Goal: Transaction & Acquisition: Download file/media

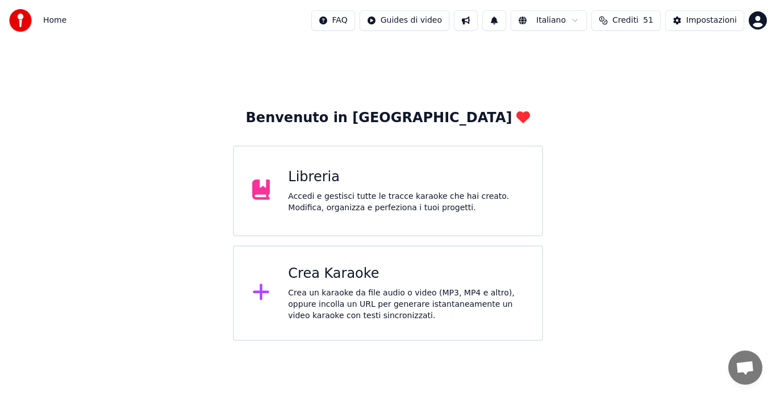
click at [382, 322] on div "Crea Karaoke Crea un karaoke da file audio o video (MP3, MP4 e altro), oppure i…" at bounding box center [388, 292] width 310 height 95
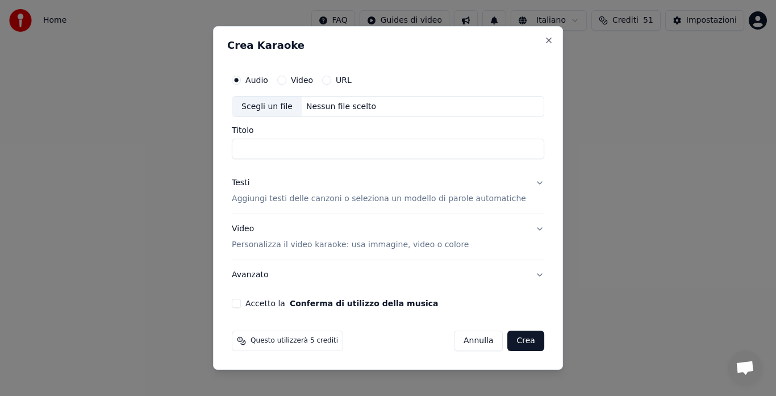
click at [332, 110] on div "Nessun file scelto" at bounding box center [341, 106] width 79 height 11
drag, startPoint x: 356, startPoint y: 147, endPoint x: 454, endPoint y: 178, distance: 102.6
click at [454, 178] on div "**********" at bounding box center [388, 188] width 322 height 249
type input "**********"
click at [526, 182] on button "Testi Aggiungi testi delle canzoni o seleziona un modello di parole automatiche" at bounding box center [388, 191] width 312 height 45
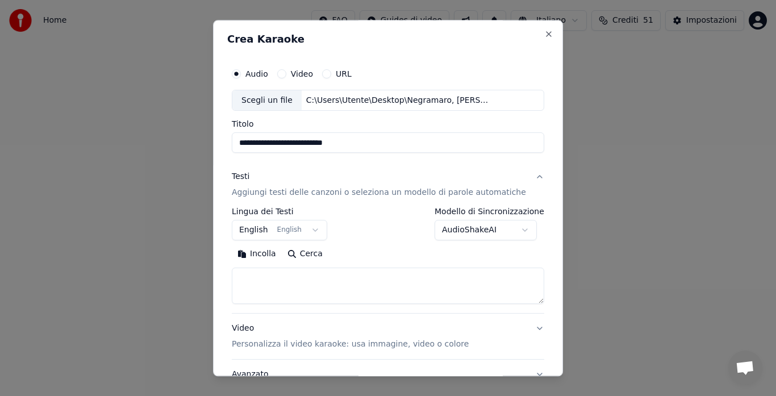
click at [306, 227] on button "English English" at bounding box center [279, 230] width 95 height 20
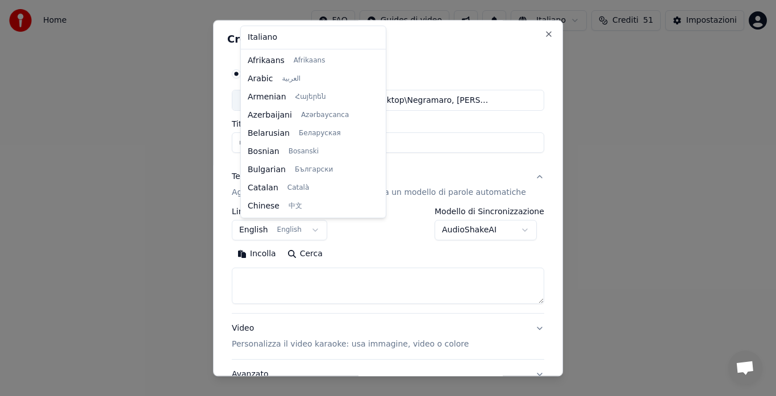
scroll to position [91, 0]
select select "**"
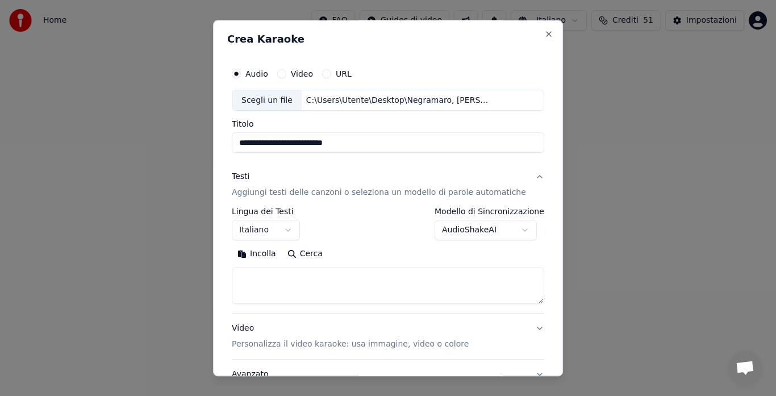
click at [260, 251] on button "Incolla" at bounding box center [257, 254] width 50 height 18
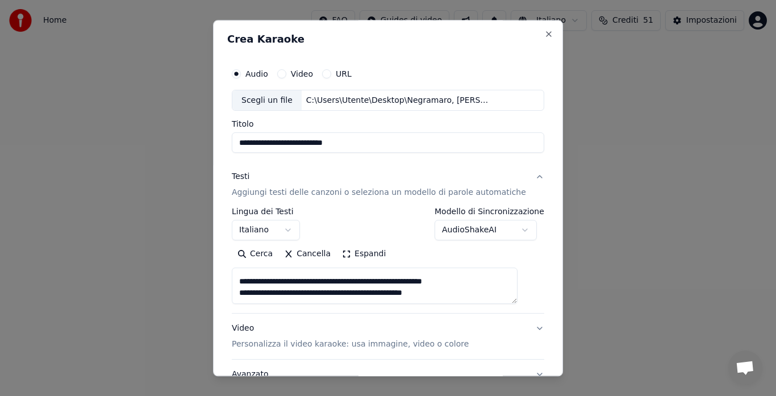
scroll to position [269, 0]
click at [361, 254] on button "Espandi" at bounding box center [363, 254] width 55 height 18
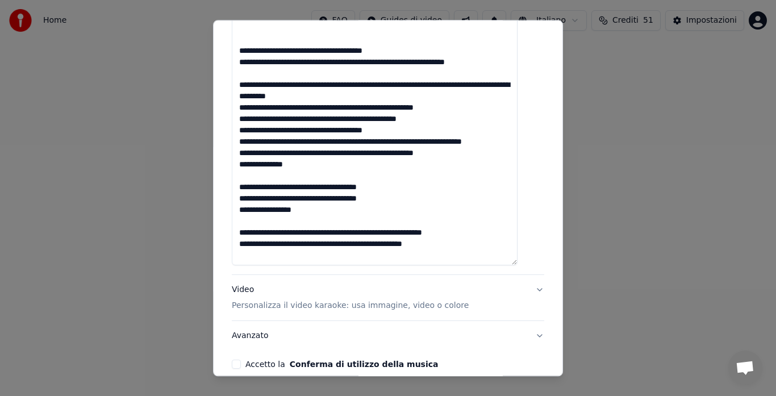
scroll to position [309, 0]
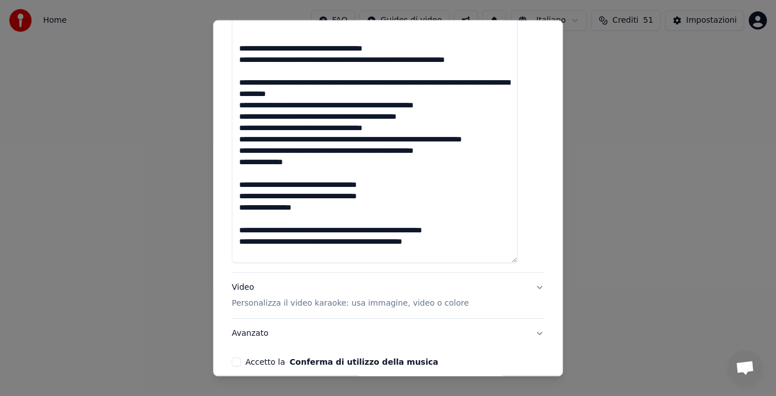
click at [520, 283] on button "Video Personalizza il video karaoke: usa immagine, video o colore" at bounding box center [388, 295] width 312 height 45
type textarea "**********"
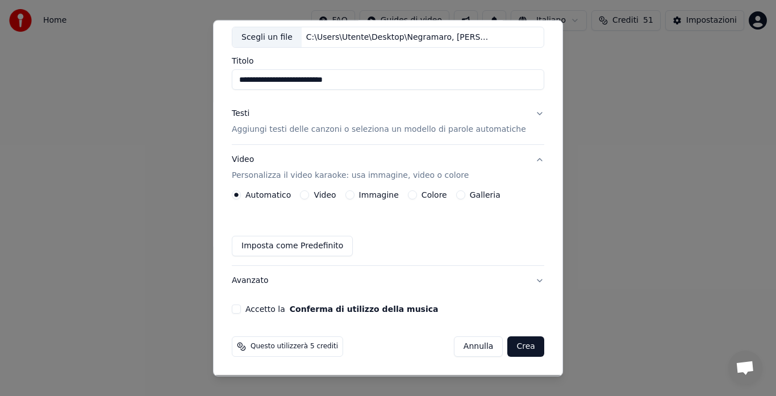
scroll to position [63, 0]
click at [458, 194] on button "Galleria" at bounding box center [460, 195] width 9 height 9
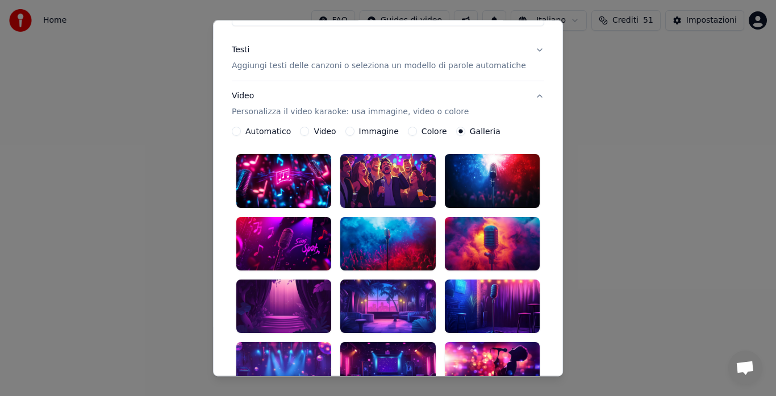
scroll to position [128, 0]
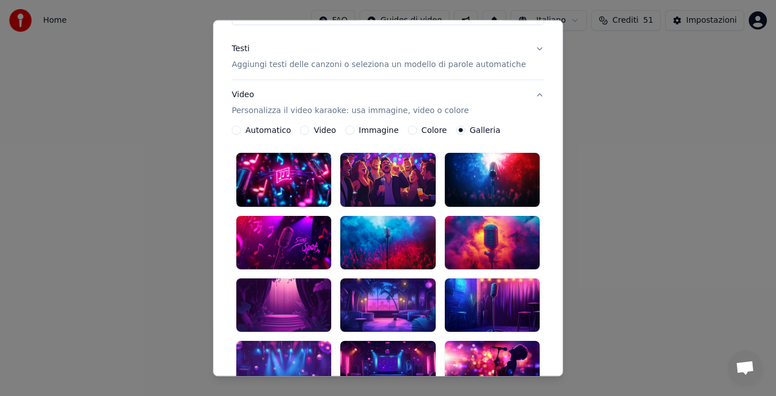
click at [493, 219] on div at bounding box center [492, 242] width 95 height 53
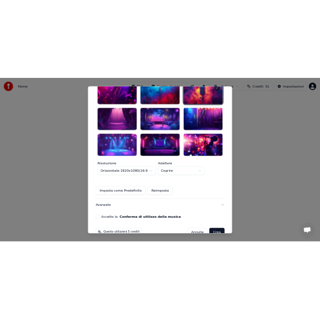
scroll to position [339, 0]
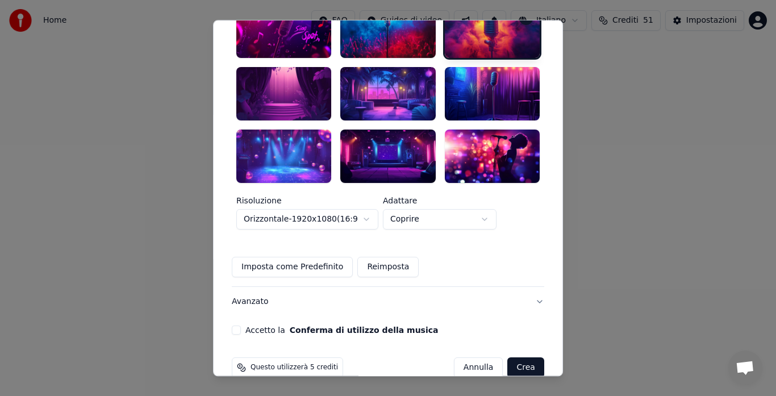
click at [241, 325] on button "Accetto la Conferma di utilizzo della musica" at bounding box center [236, 329] width 9 height 9
click at [510, 357] on button "Crea" at bounding box center [526, 367] width 36 height 20
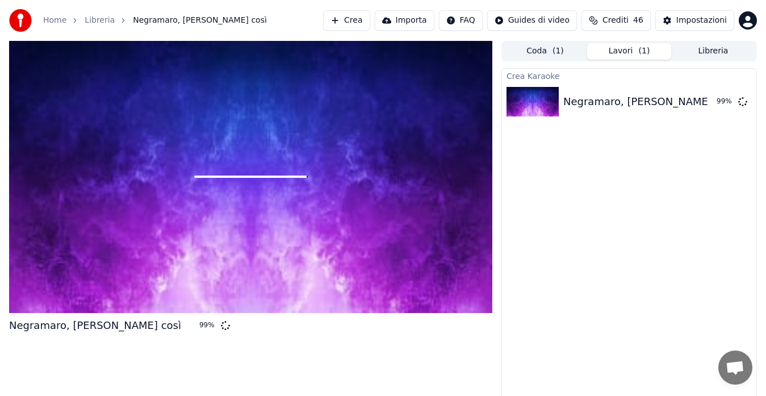
click at [627, 264] on div "Crea Karaoke Negramaro, [PERSON_NAME] così 99 %" at bounding box center [630, 236] width 256 height 336
click at [594, 176] on div "Crea Karaoke Negramaro, [PERSON_NAME] così 99 %" at bounding box center [630, 236] width 256 height 336
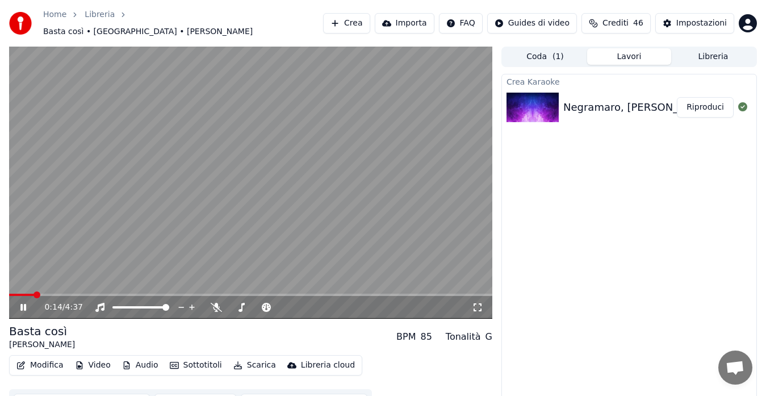
click at [45, 361] on button "Modifica" at bounding box center [40, 365] width 56 height 16
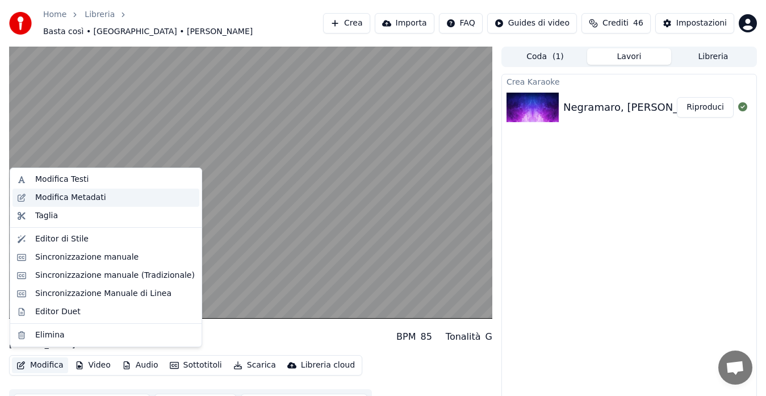
click at [83, 192] on div "Modifica Metadati" at bounding box center [70, 197] width 71 height 11
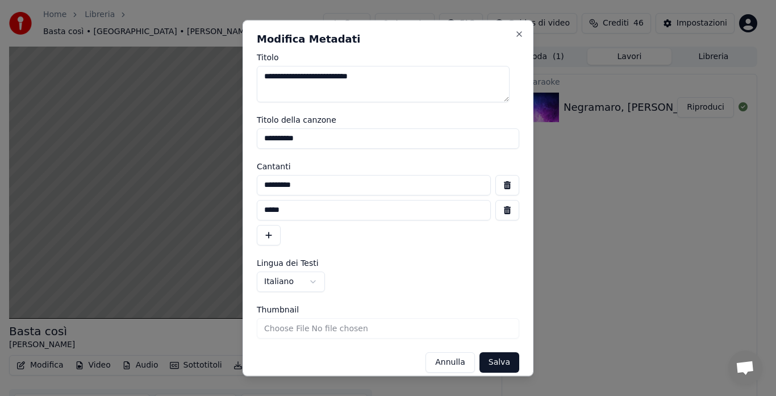
drag, startPoint x: 309, startPoint y: 136, endPoint x: 233, endPoint y: 147, distance: 76.3
click at [233, 147] on body "**********" at bounding box center [383, 198] width 766 height 396
type input "**********"
click at [314, 183] on input "*********" at bounding box center [374, 185] width 234 height 20
type input "**********"
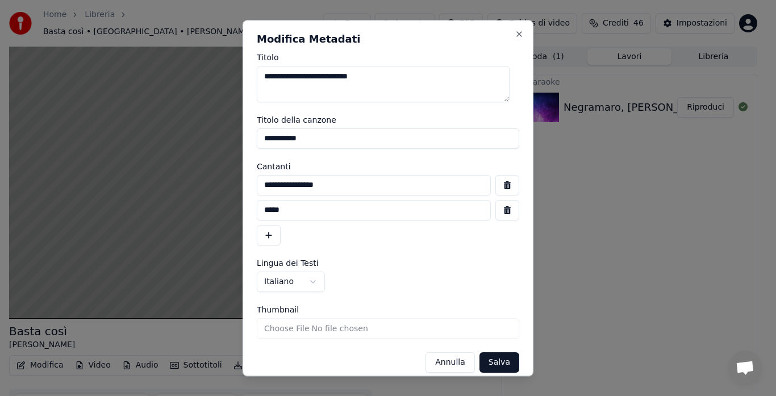
click at [359, 215] on input "*****" at bounding box center [374, 210] width 234 height 20
type input "*"
type input "**********"
click at [385, 242] on div "**********" at bounding box center [388, 210] width 262 height 70
click at [490, 361] on button "Salva" at bounding box center [499, 362] width 40 height 20
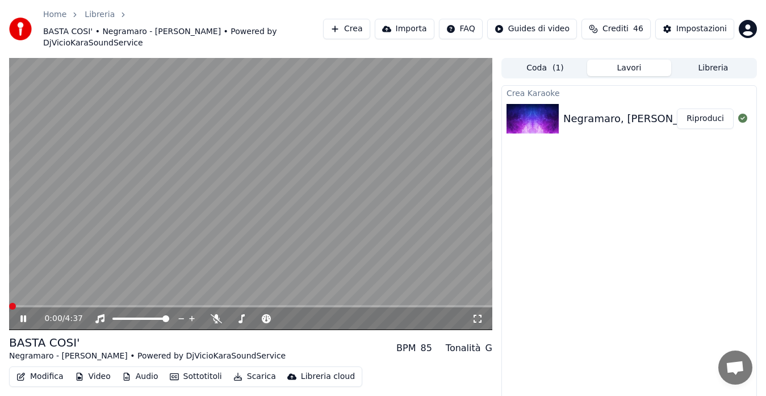
click at [9, 305] on span at bounding box center [9, 306] width 0 height 2
click at [0, 298] on div "0:00 / 4:37 BASTA COSI' Negramaro - [PERSON_NAME] • Powered by DjVicioKaraSound…" at bounding box center [383, 244] width 766 height 372
click at [9, 303] on span at bounding box center [12, 306] width 7 height 7
click at [43, 369] on button "Modifica" at bounding box center [40, 377] width 56 height 16
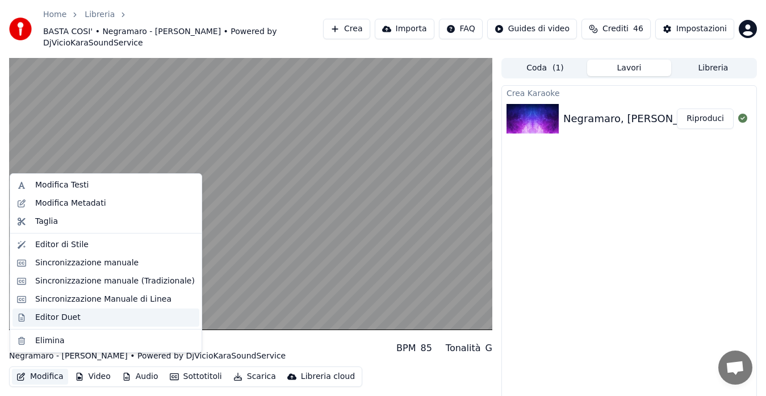
click at [48, 315] on div "Editor Duet" at bounding box center [57, 317] width 45 height 11
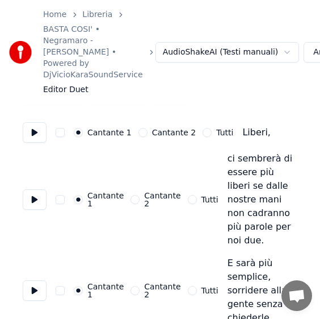
scroll to position [87, 0]
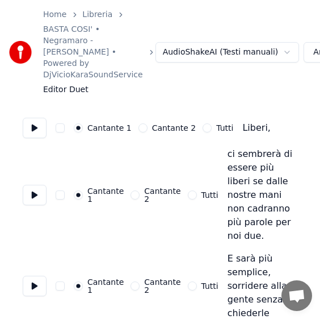
click at [131, 281] on button "Cantante 2" at bounding box center [135, 285] width 9 height 9
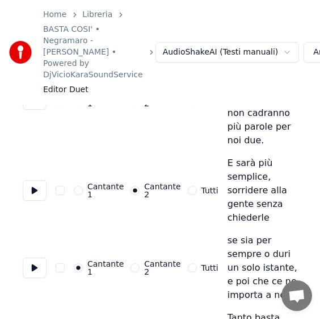
scroll to position [187, 0]
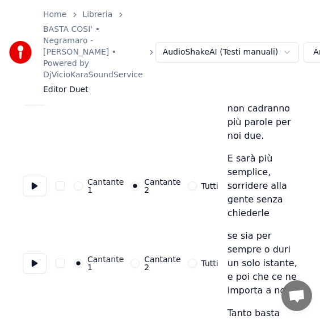
click at [133, 258] on button "Cantante 2" at bounding box center [135, 262] width 9 height 9
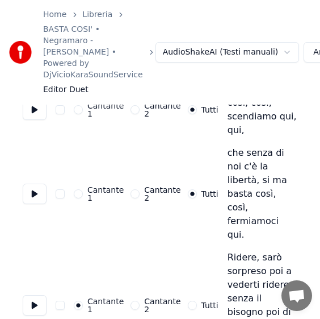
scroll to position [413, 0]
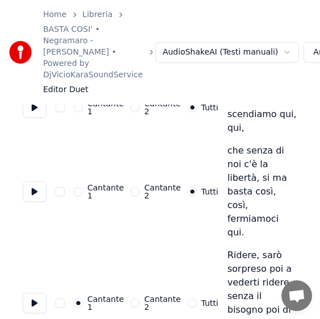
click at [188, 298] on button "Tutti" at bounding box center [192, 302] width 9 height 9
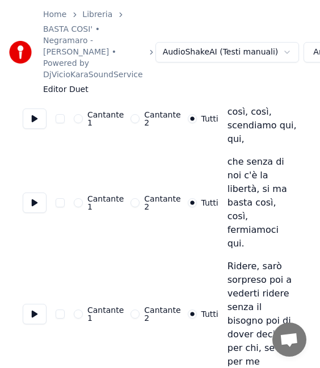
scroll to position [409, 0]
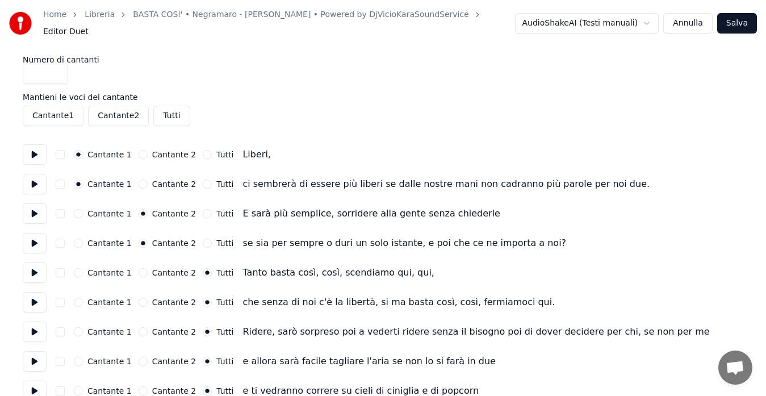
scroll to position [0, 0]
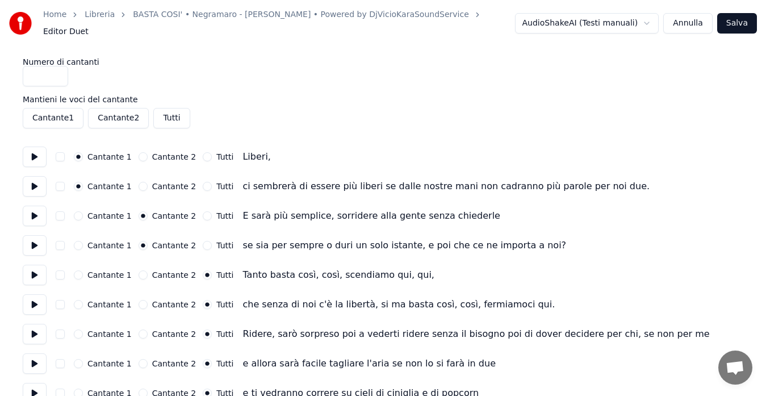
click at [31, 147] on button at bounding box center [35, 157] width 24 height 20
click at [36, 185] on button at bounding box center [35, 186] width 24 height 20
click at [34, 212] on button at bounding box center [35, 216] width 24 height 20
click at [34, 240] on button at bounding box center [35, 245] width 24 height 20
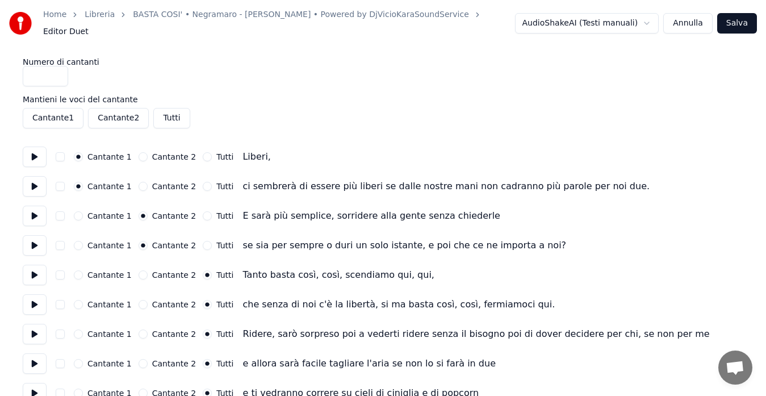
click at [32, 265] on button at bounding box center [35, 275] width 24 height 20
click at [73, 268] on div "Cantante 1 Cantante 2 Tutti Tanto basta così, così, scendiamo qui, qui," at bounding box center [383, 275] width 721 height 20
click at [78, 270] on button "Cantante 1" at bounding box center [78, 274] width 9 height 9
click at [34, 295] on button at bounding box center [35, 304] width 24 height 20
click at [77, 301] on button "Cantante 1" at bounding box center [78, 304] width 9 height 9
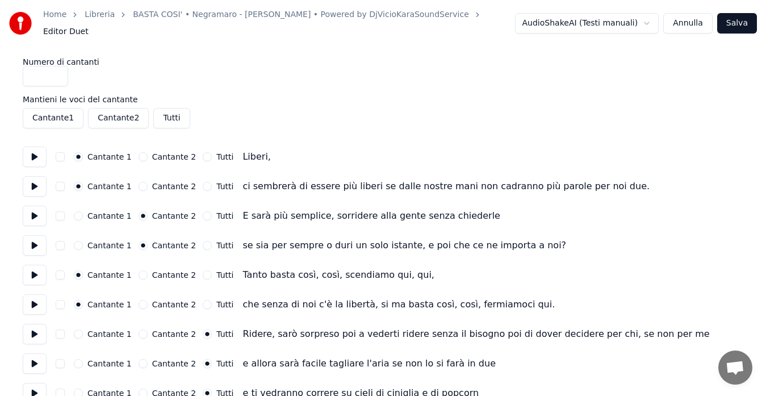
click at [30, 327] on button at bounding box center [35, 334] width 24 height 20
click at [78, 329] on button "Cantante 1" at bounding box center [78, 333] width 9 height 9
click at [31, 360] on button at bounding box center [35, 363] width 24 height 20
click at [33, 387] on button at bounding box center [35, 393] width 24 height 20
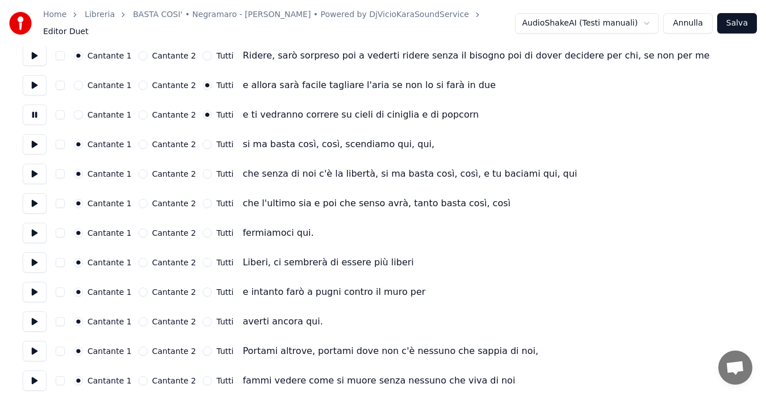
scroll to position [279, 0]
click at [32, 141] on button at bounding box center [35, 143] width 24 height 20
click at [203, 139] on button "Tutti" at bounding box center [207, 143] width 9 height 9
click at [34, 170] on button at bounding box center [35, 173] width 24 height 20
click at [203, 169] on button "Tutti" at bounding box center [207, 173] width 9 height 9
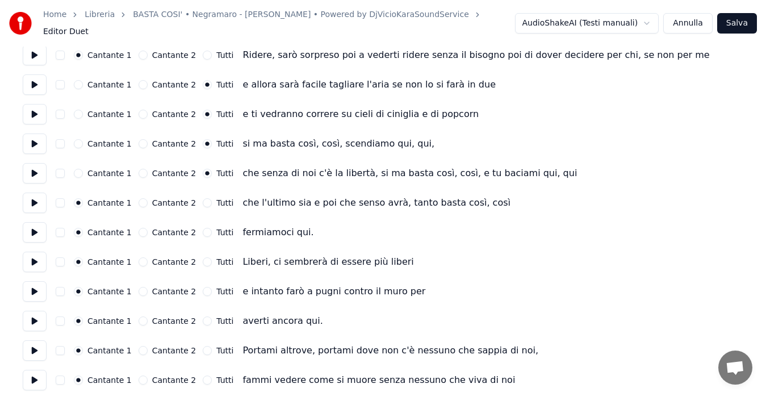
click at [35, 198] on button at bounding box center [35, 203] width 24 height 20
click at [203, 198] on button "Tutti" at bounding box center [207, 202] width 9 height 9
click at [27, 225] on button at bounding box center [35, 232] width 24 height 20
click at [33, 252] on button at bounding box center [35, 262] width 24 height 20
click at [203, 257] on button "Tutti" at bounding box center [207, 261] width 9 height 9
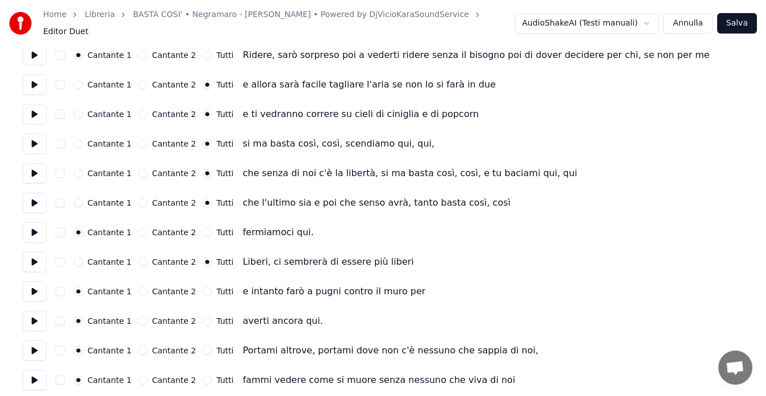
click at [25, 285] on button at bounding box center [35, 291] width 24 height 20
click at [203, 287] on button "Tutti" at bounding box center [207, 291] width 9 height 9
click at [32, 315] on button at bounding box center [35, 321] width 24 height 20
click at [203, 316] on button "Tutti" at bounding box center [207, 320] width 9 height 9
click at [35, 347] on button at bounding box center [35, 350] width 24 height 20
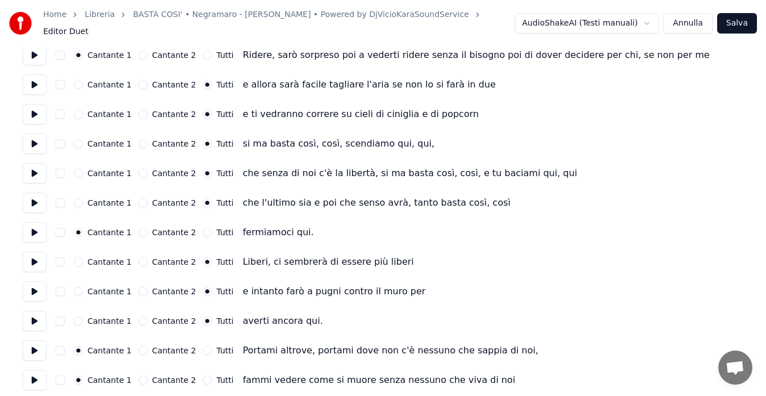
click at [37, 374] on button at bounding box center [35, 380] width 24 height 20
click at [203, 377] on button "Tutti" at bounding box center [207, 379] width 9 height 9
click at [742, 27] on button "Salva" at bounding box center [737, 23] width 40 height 20
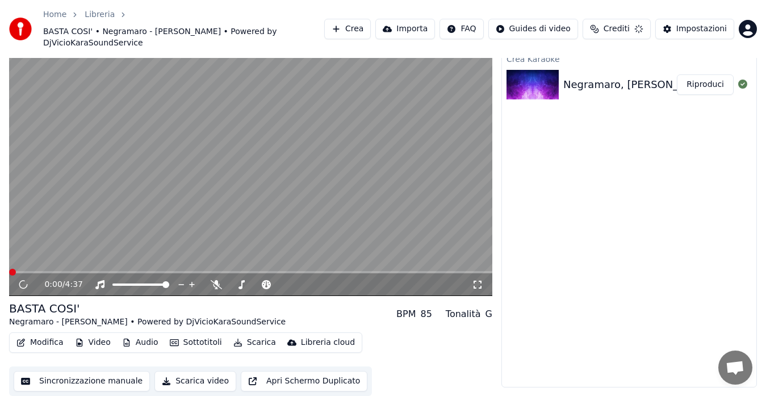
scroll to position [23, 0]
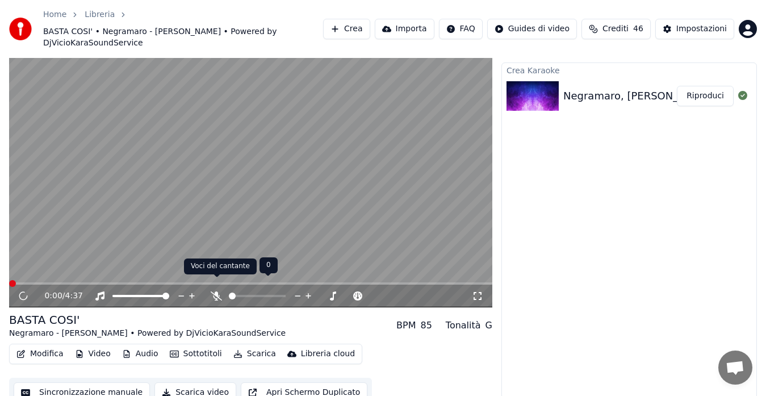
click at [220, 291] on icon at bounding box center [216, 295] width 11 height 9
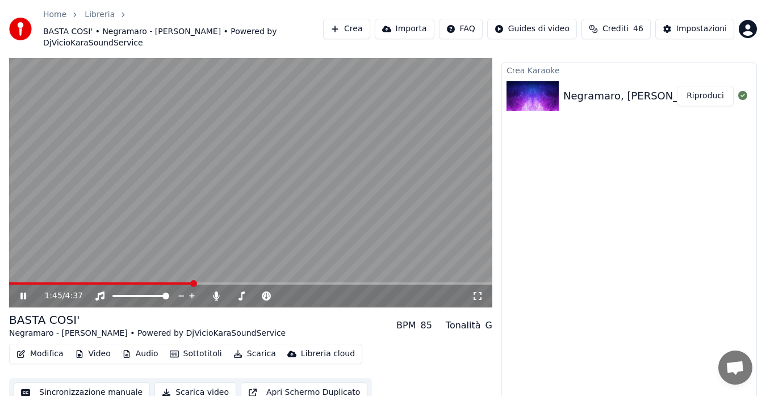
click at [23, 293] on icon at bounding box center [23, 296] width 6 height 7
click at [43, 346] on button "Modifica" at bounding box center [40, 354] width 56 height 16
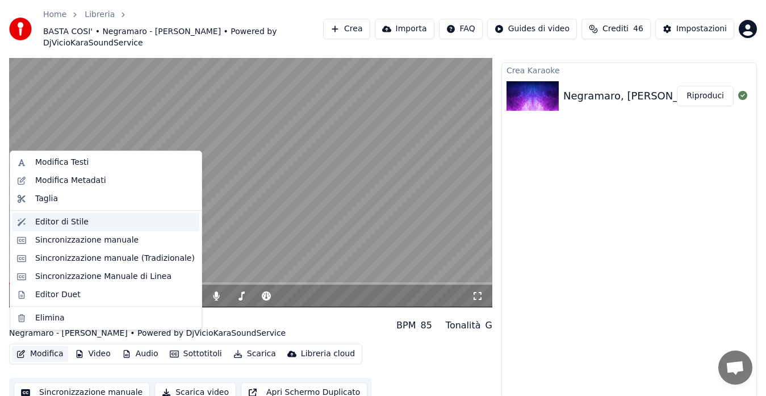
click at [52, 220] on div "Editor di Stile" at bounding box center [61, 221] width 53 height 11
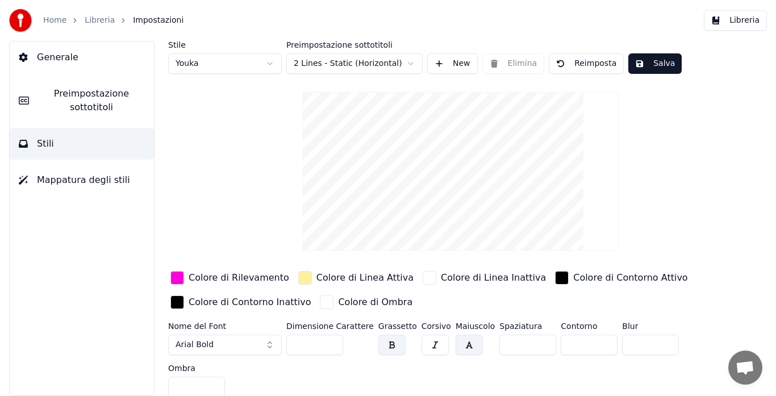
click at [178, 278] on div "button" at bounding box center [177, 278] width 14 height 14
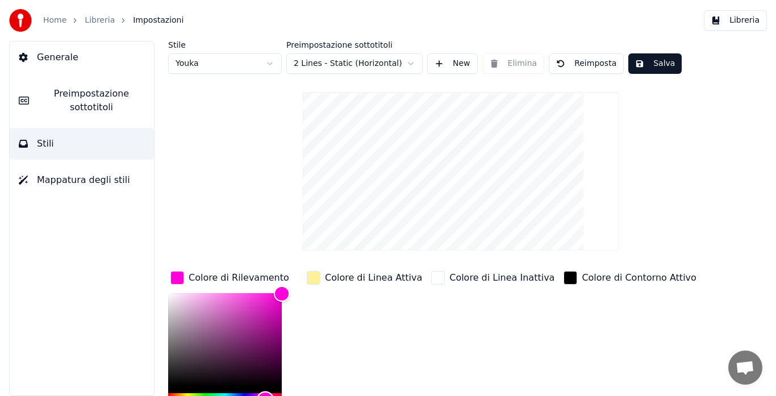
type input "*******"
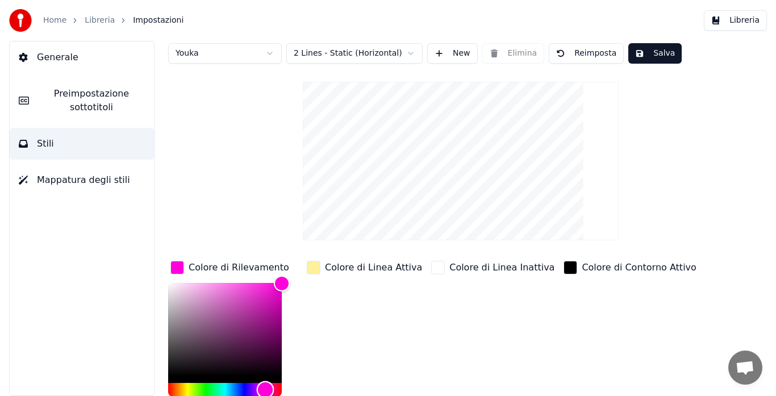
click at [244, 394] on div "Hue" at bounding box center [225, 390] width 114 height 14
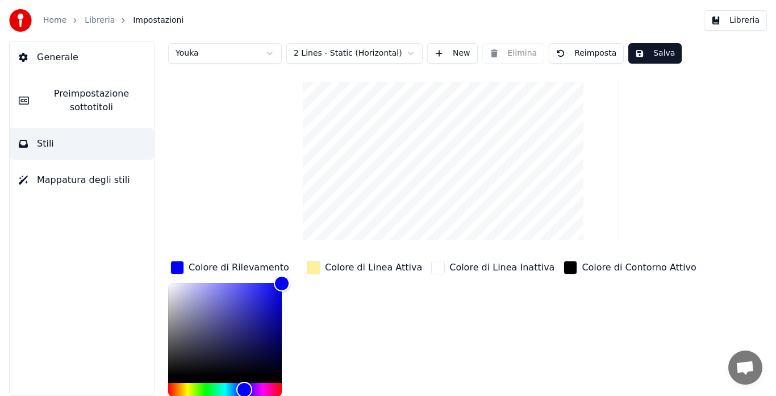
click at [638, 55] on button "Salva" at bounding box center [654, 53] width 53 height 20
click at [748, 16] on button "Libreria" at bounding box center [735, 20] width 63 height 20
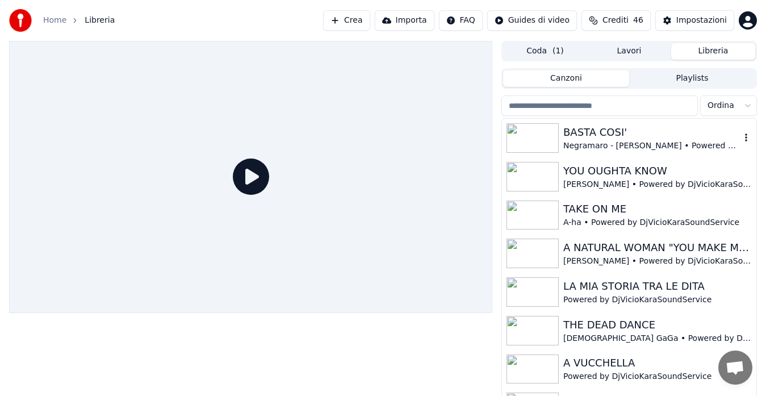
click at [614, 137] on div "BASTA COSI'" at bounding box center [652, 132] width 177 height 16
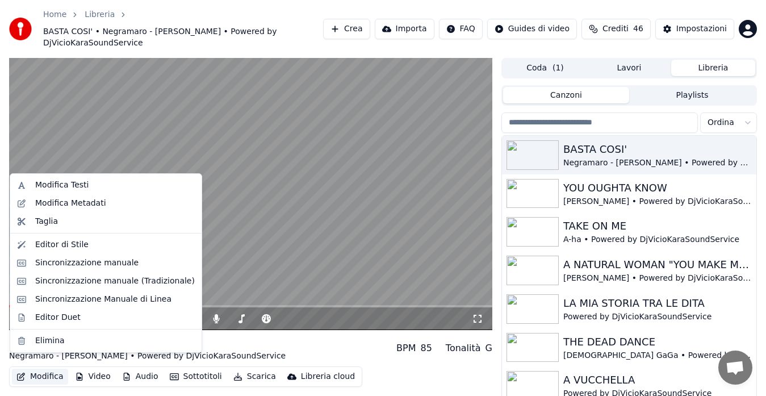
click at [40, 369] on button "Modifica" at bounding box center [40, 377] width 56 height 16
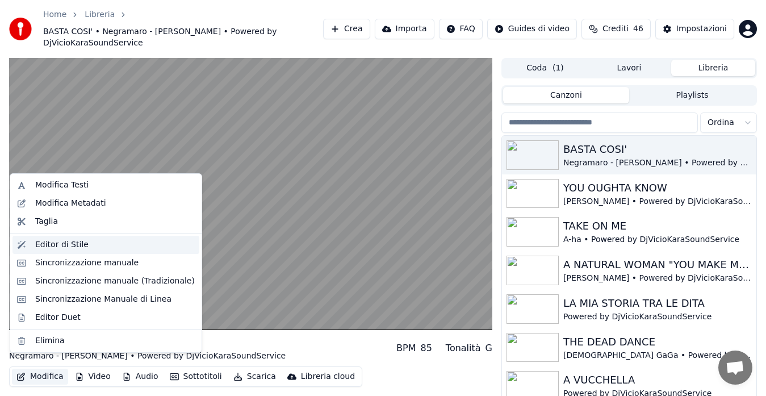
click at [66, 247] on div "Editor di Stile" at bounding box center [61, 244] width 53 height 11
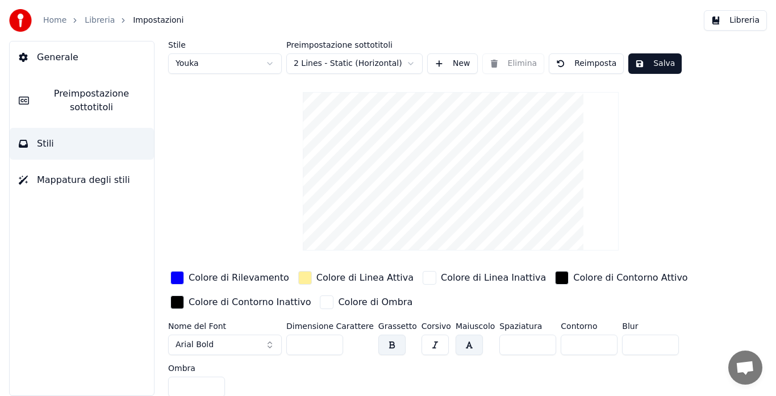
click at [202, 62] on html "Home Libreria Impostazioni Libreria Generale Preimpostazione sottotitoli Stili …" at bounding box center [388, 198] width 776 height 396
click at [207, 58] on html "Home Libreria Impostazioni Libreria Generale Preimpostazione sottotitoli Stili …" at bounding box center [388, 198] width 776 height 396
click at [205, 62] on html "Home Libreria Impostazioni Libreria Generale Preimpostazione sottotitoli Stili …" at bounding box center [388, 198] width 776 height 396
type input "***"
click at [180, 279] on div "button" at bounding box center [177, 278] width 14 height 14
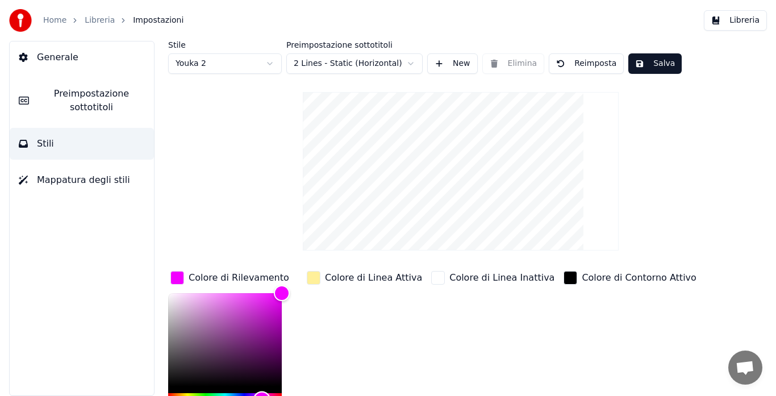
type input "*******"
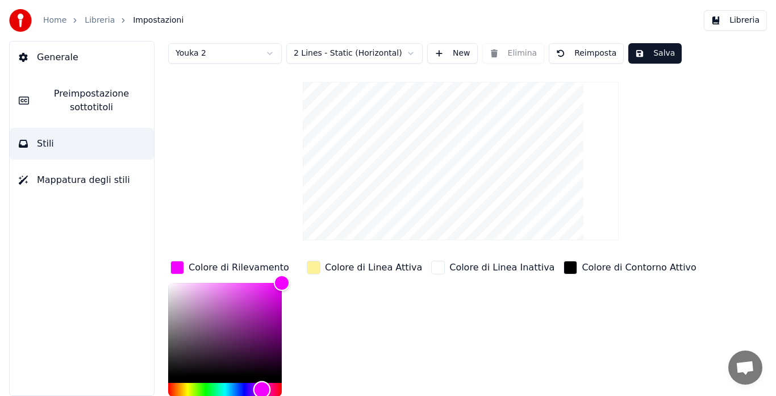
click at [243, 392] on div "Hue" at bounding box center [225, 390] width 114 height 14
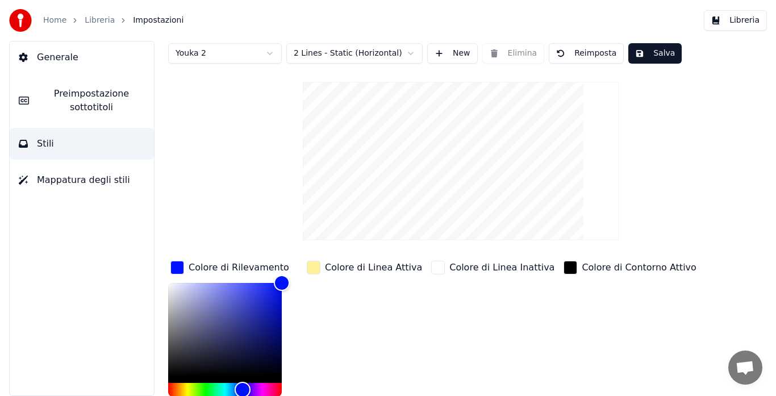
click at [650, 51] on button "Salva" at bounding box center [654, 53] width 53 height 20
click at [253, 53] on html "Home Libreria Impostazioni Libreria Generale Preimpostazione sottotitoli Stili …" at bounding box center [388, 198] width 776 height 396
type input "***"
type input "*******"
click at [262, 385] on div "Hue" at bounding box center [225, 390] width 114 height 14
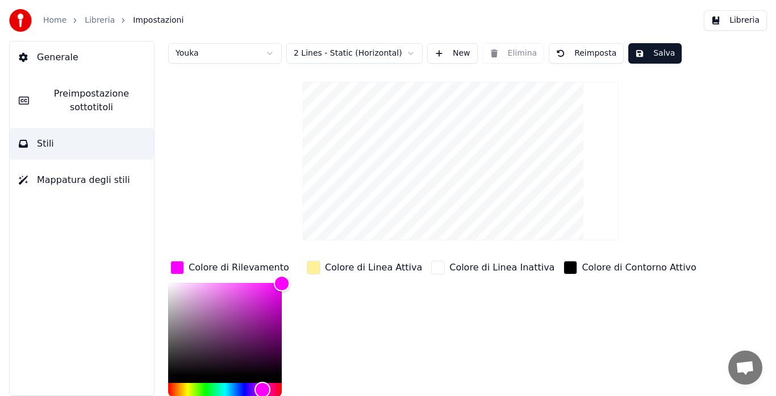
click at [640, 51] on button "Salva" at bounding box center [654, 53] width 53 height 20
click at [244, 52] on html "Home Libreria Impostazioni Libreria Generale Preimpostazione sottotitoli Stili …" at bounding box center [388, 198] width 776 height 396
click at [113, 104] on html "Home Libreria Impostazioni Libreria Generale Preimpostazione sottotitoli Stili …" at bounding box center [388, 198] width 776 height 396
click at [113, 104] on span "Preimpostazione sottotitoli" at bounding box center [91, 100] width 107 height 27
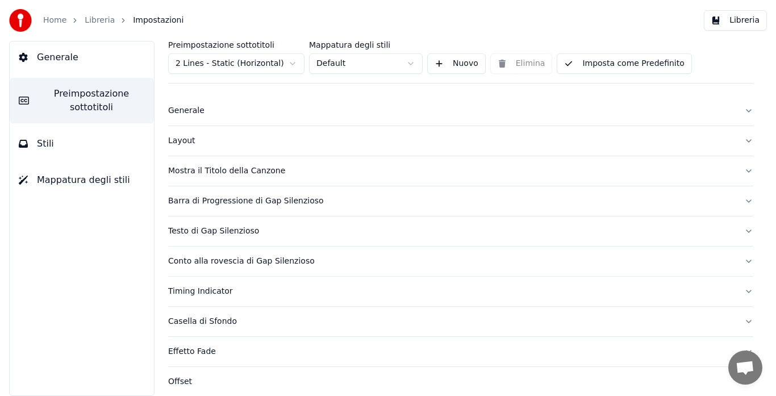
click at [193, 140] on div "Layout" at bounding box center [451, 140] width 567 height 11
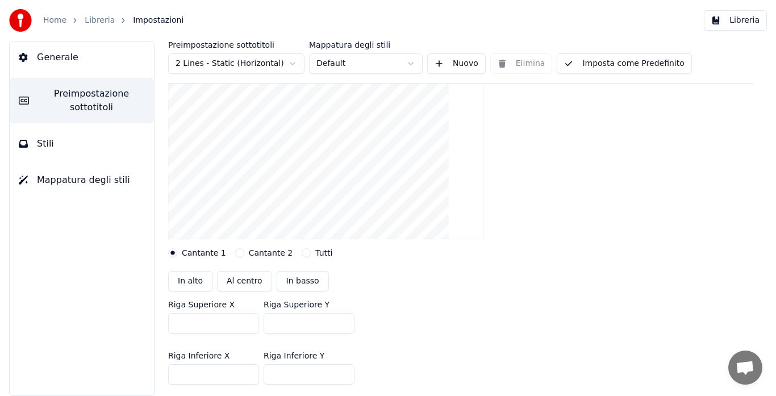
scroll to position [115, 0]
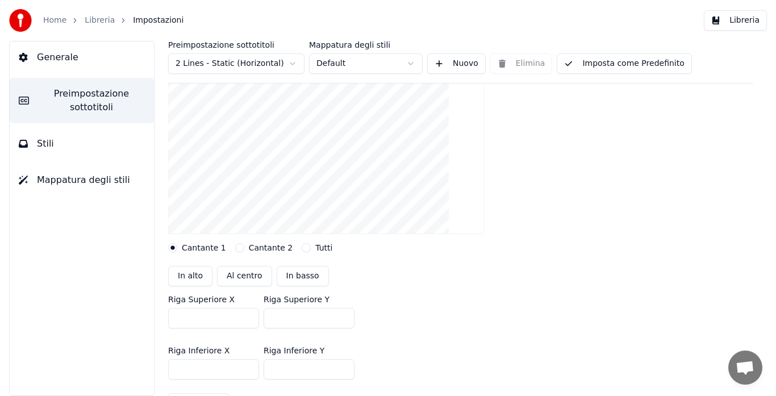
click at [235, 251] on button "Cantante 2" at bounding box center [239, 247] width 9 height 9
click at [302, 248] on button "Tutti" at bounding box center [306, 247] width 9 height 9
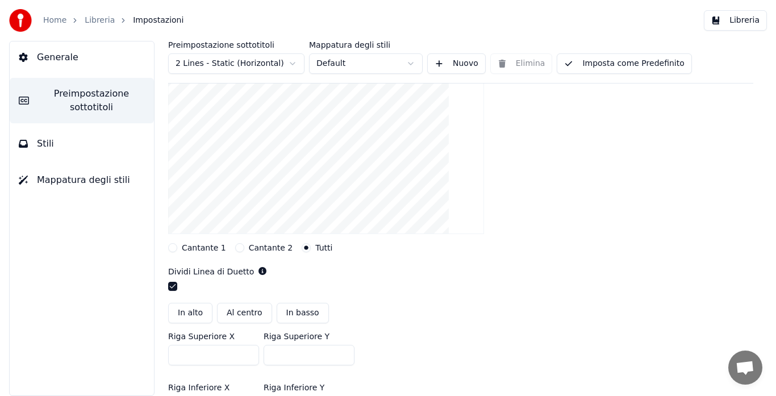
click at [168, 247] on div "Preimpostazione sottotitoli 2 Lines - Static (Horizontal) Mappatura degli stili…" at bounding box center [460, 218] width 631 height 355
click at [173, 248] on button "Cantante 1" at bounding box center [172, 247] width 9 height 9
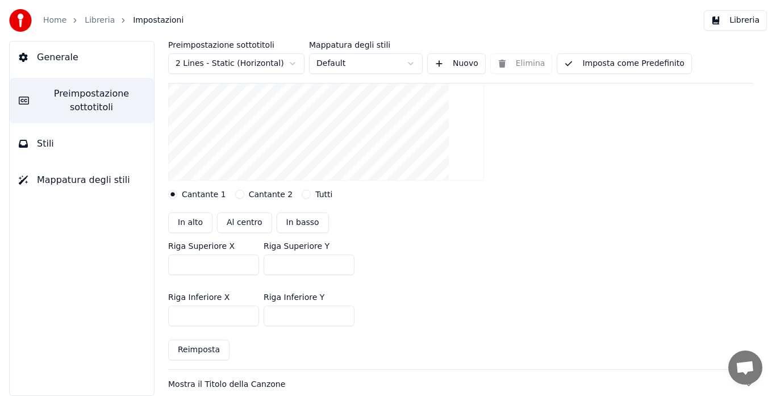
scroll to position [166, 0]
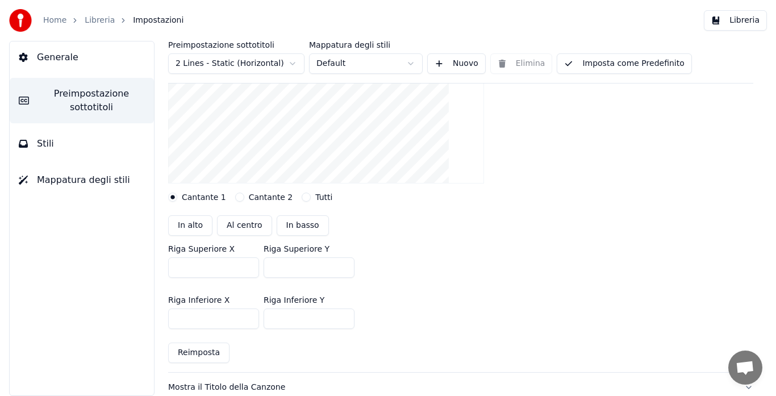
click at [62, 173] on span "Mappatura degli stili" at bounding box center [83, 180] width 93 height 14
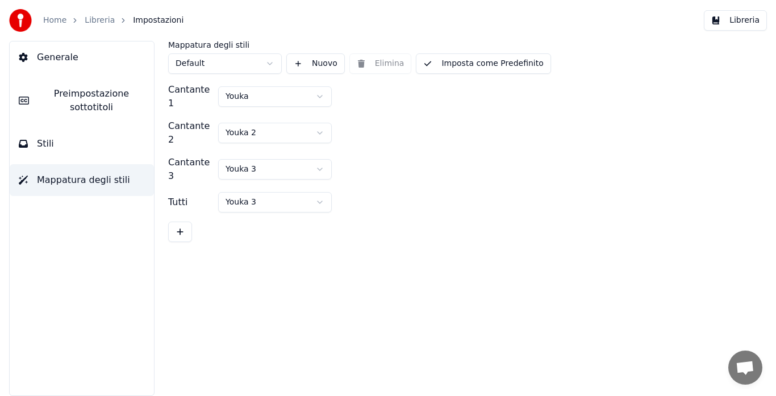
click at [450, 63] on button "Imposta come Predefinito" at bounding box center [483, 63] width 135 height 20
click at [747, 24] on button "Libreria" at bounding box center [735, 20] width 63 height 20
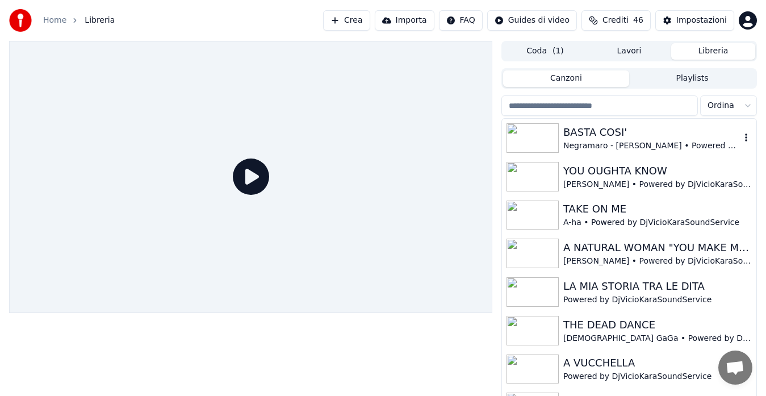
click at [605, 137] on div "BASTA COSI'" at bounding box center [652, 132] width 177 height 16
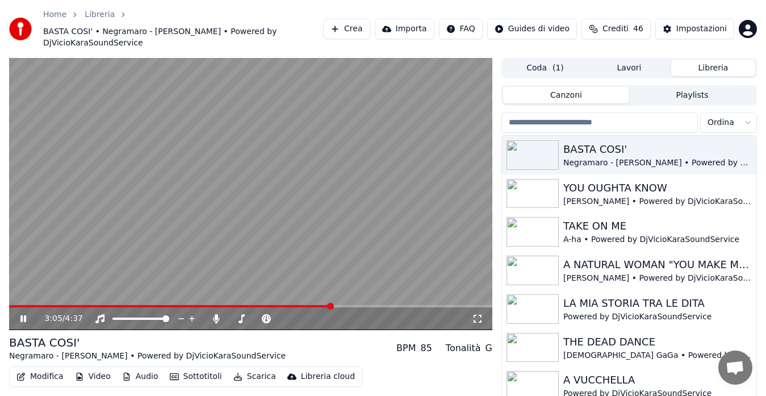
click at [301, 240] on video at bounding box center [250, 194] width 483 height 272
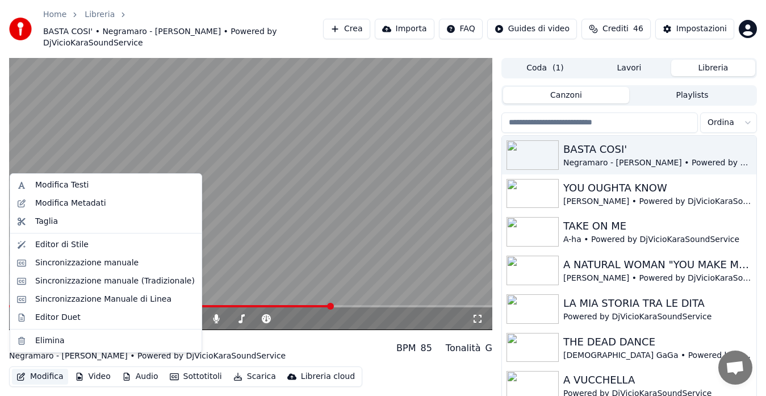
click at [39, 369] on button "Modifica" at bounding box center [40, 377] width 56 height 16
click at [60, 251] on div "Editor di Stile" at bounding box center [105, 245] width 187 height 18
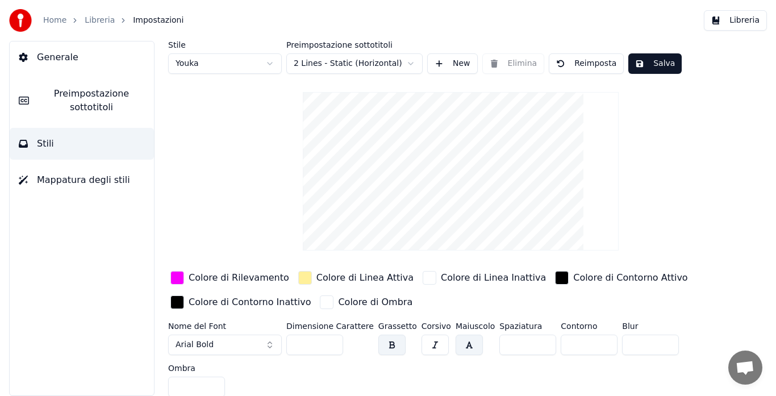
scroll to position [5, 0]
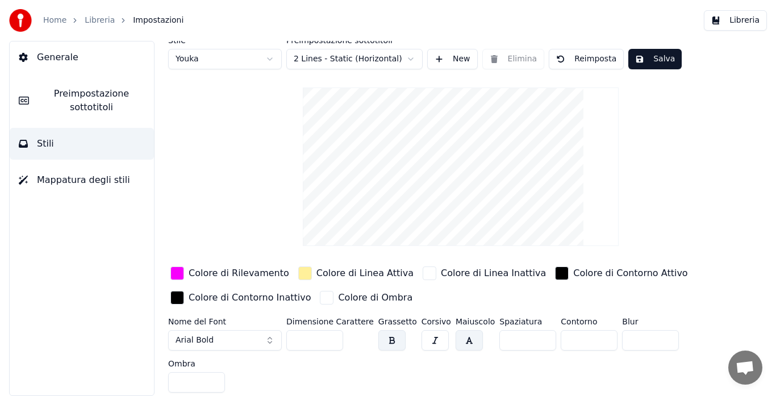
click at [91, 185] on span "Mappatura degli stili" at bounding box center [83, 180] width 93 height 14
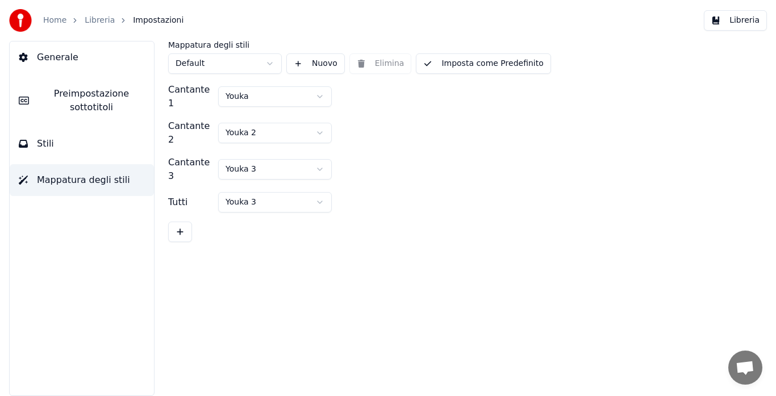
scroll to position [0, 0]
click at [85, 148] on button "Stili" at bounding box center [82, 144] width 144 height 32
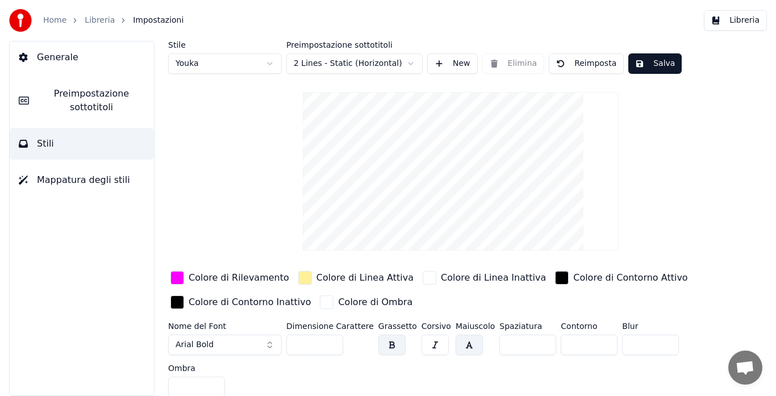
click at [90, 104] on span "Preimpostazione sottotitoli" at bounding box center [91, 100] width 107 height 27
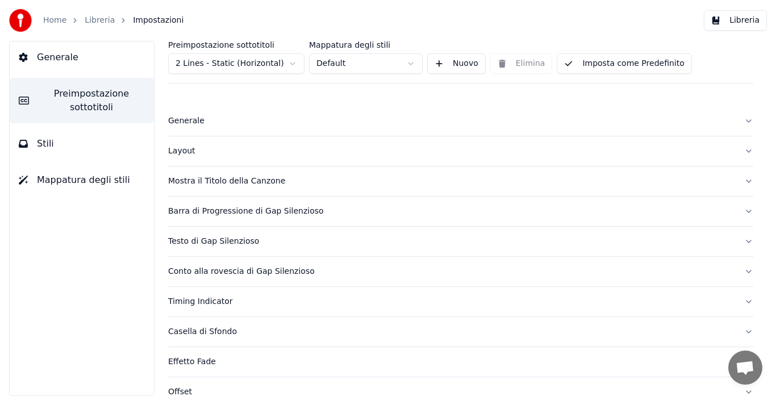
click at [170, 147] on div "Layout" at bounding box center [451, 150] width 567 height 11
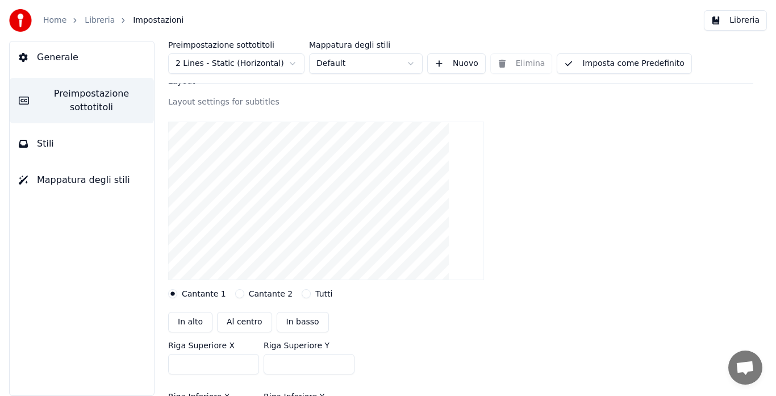
scroll to position [71, 0]
click at [235, 294] on button "Cantante 2" at bounding box center [239, 291] width 9 height 9
click at [172, 293] on button "Cantante 1" at bounding box center [172, 291] width 9 height 9
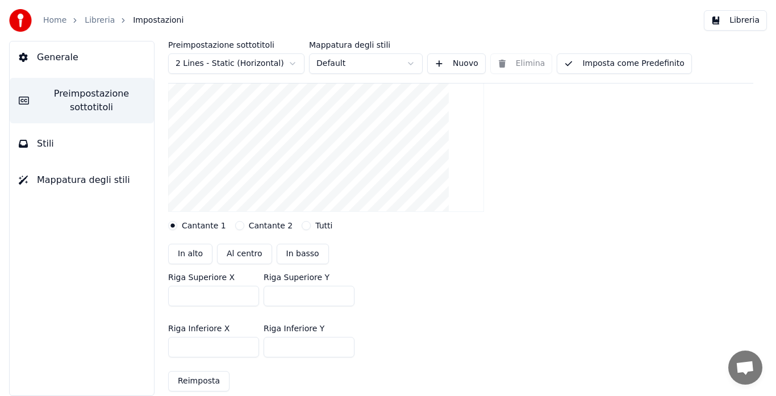
scroll to position [124, 0]
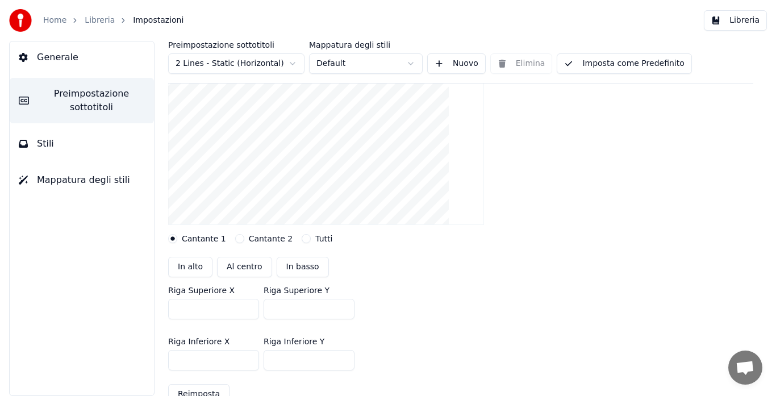
click at [65, 136] on button "Stili" at bounding box center [82, 144] width 144 height 32
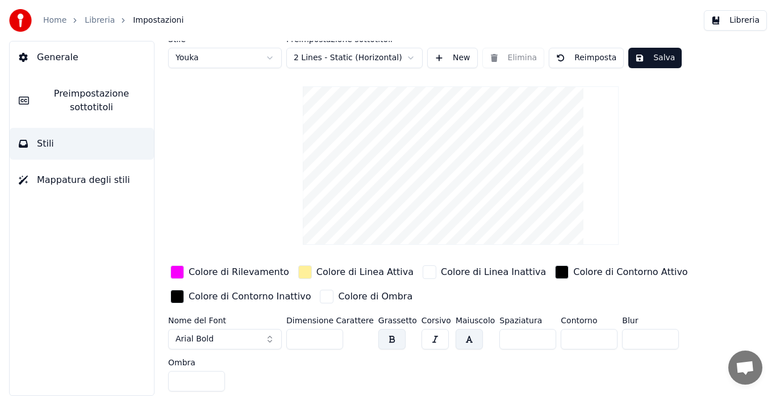
scroll to position [0, 0]
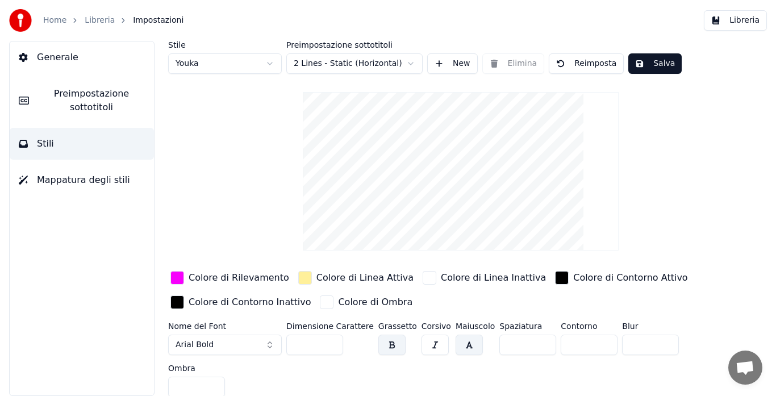
click at [456, 344] on button "button" at bounding box center [469, 345] width 27 height 20
click at [101, 103] on span "Preimpostazione sottotitoli" at bounding box center [91, 100] width 107 height 27
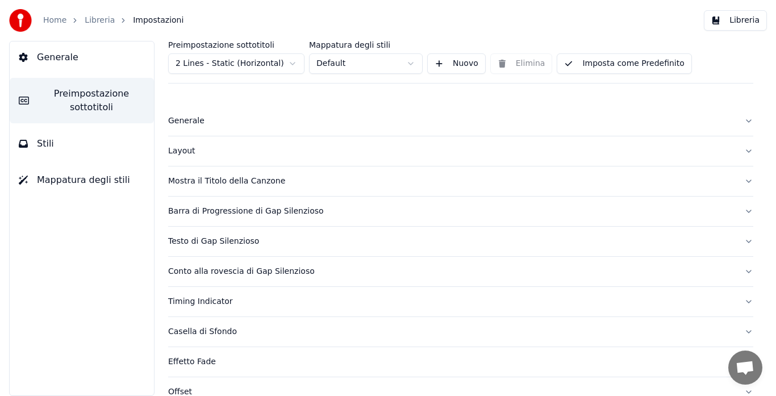
click at [191, 149] on div "Layout" at bounding box center [451, 150] width 567 height 11
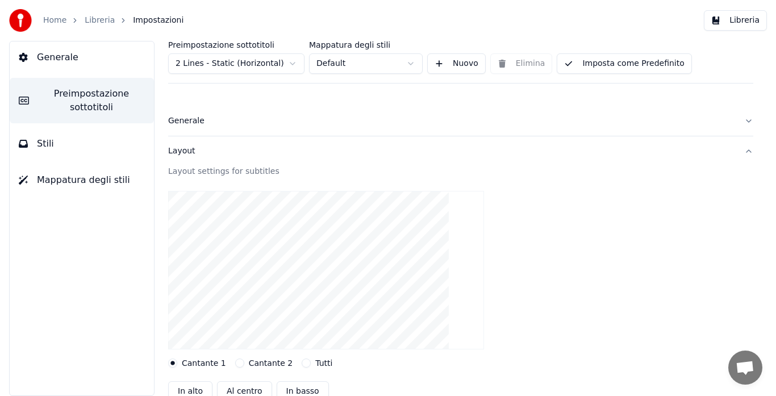
click at [302, 361] on button "Tutti" at bounding box center [306, 362] width 9 height 9
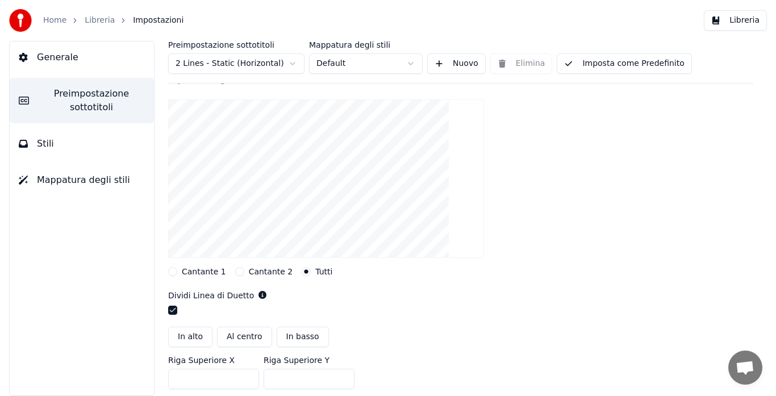
scroll to position [93, 0]
click at [216, 193] on video at bounding box center [326, 177] width 316 height 158
click at [173, 310] on button "button" at bounding box center [172, 308] width 9 height 9
click at [235, 336] on button "Al centro" at bounding box center [244, 335] width 55 height 20
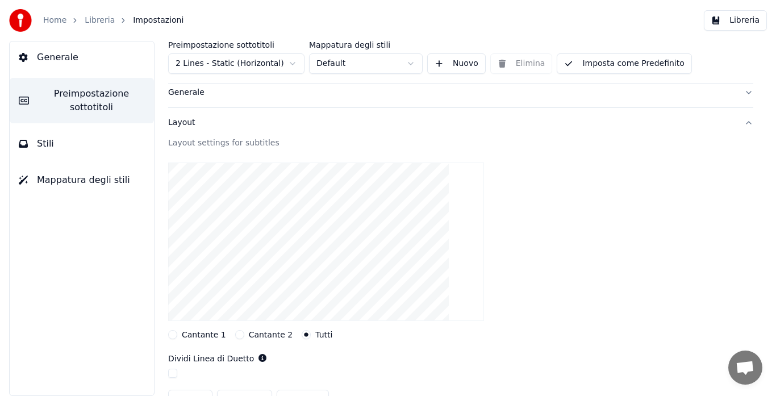
scroll to position [0, 0]
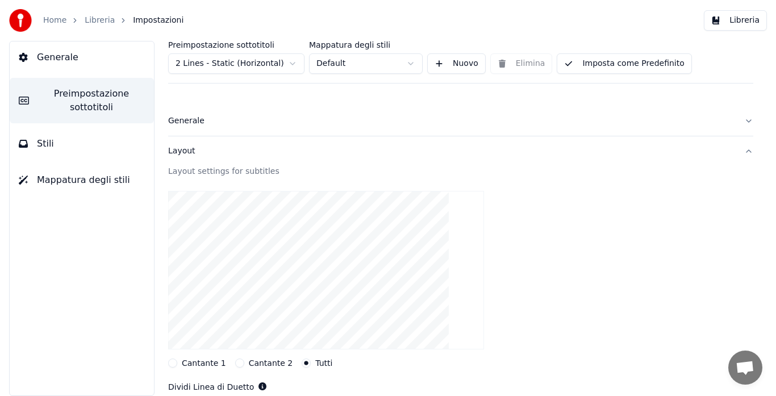
click at [638, 57] on button "Imposta come Predefinito" at bounding box center [624, 63] width 135 height 20
click at [724, 22] on button "Libreria" at bounding box center [735, 20] width 63 height 20
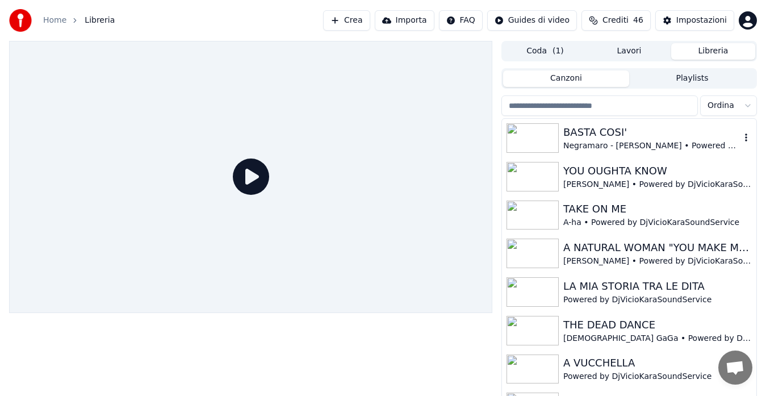
click at [620, 141] on div "Negramaro - [PERSON_NAME] • Powered by DjVicioKaraSoundService" at bounding box center [652, 145] width 177 height 11
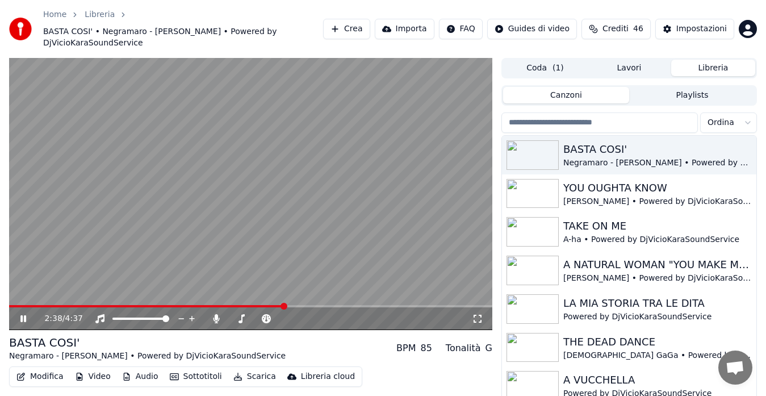
click at [285, 305] on span at bounding box center [250, 306] width 483 height 2
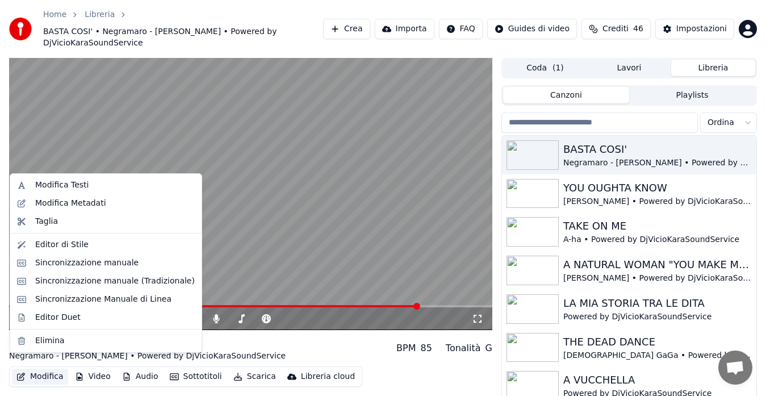
click at [39, 369] on button "Modifica" at bounding box center [40, 377] width 56 height 16
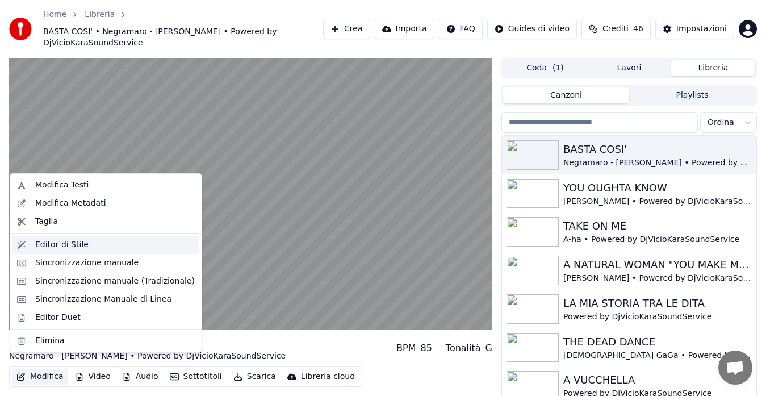
click at [77, 242] on div "Editor di Stile" at bounding box center [61, 244] width 53 height 11
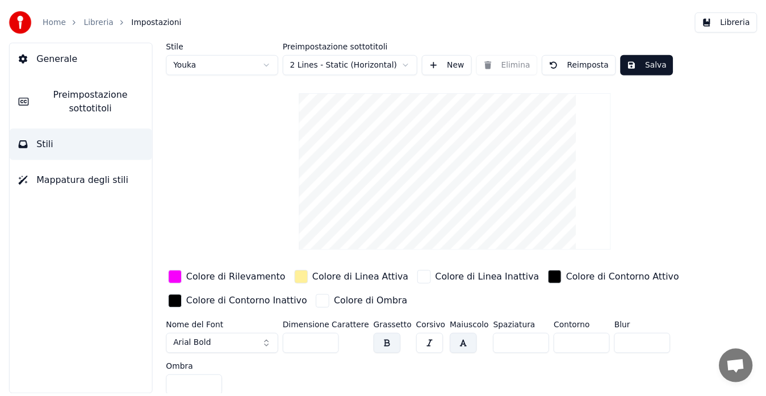
scroll to position [5, 0]
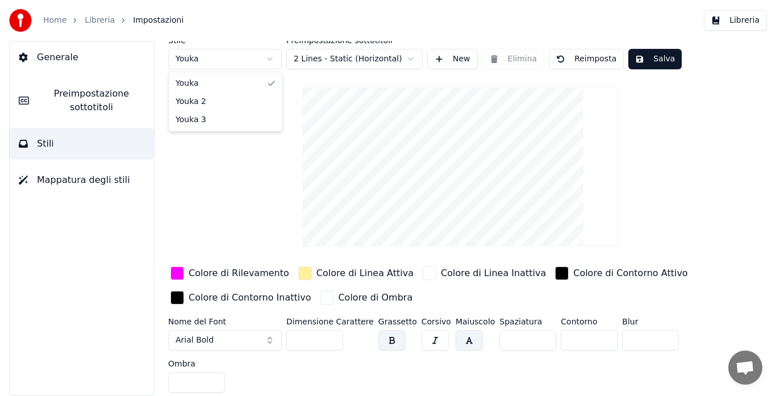
click at [246, 58] on html "Home Libreria Impostazioni Libreria Generale Preimpostazione sottotitoli Stili …" at bounding box center [388, 198] width 776 height 396
click at [333, 335] on input "***" at bounding box center [314, 340] width 57 height 20
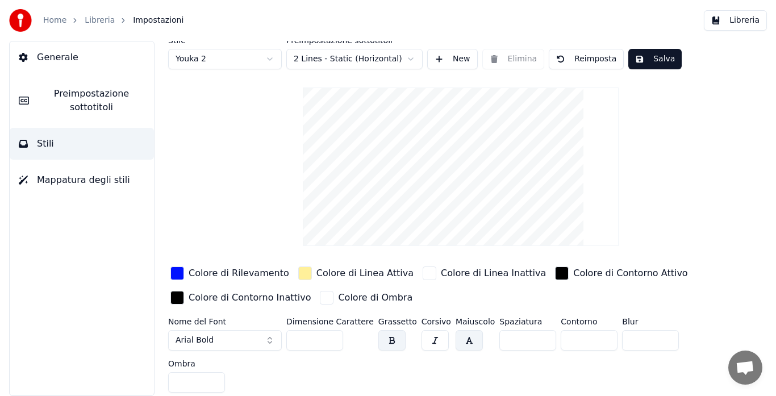
click at [333, 335] on input "***" at bounding box center [314, 340] width 57 height 20
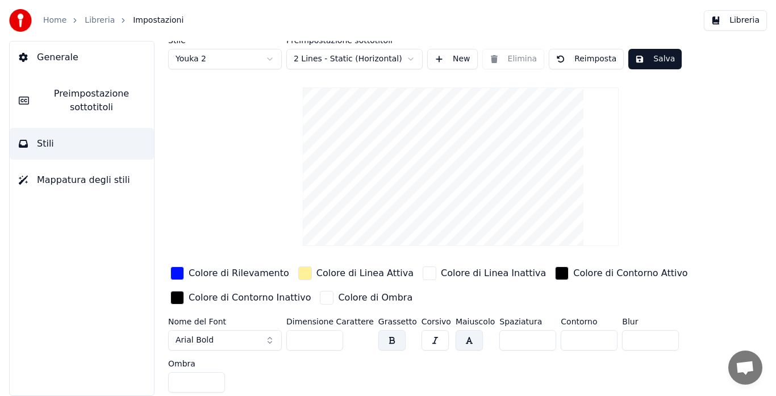
type input "***"
click at [333, 335] on input "***" at bounding box center [314, 340] width 57 height 20
click at [638, 61] on button "Salva" at bounding box center [654, 59] width 53 height 20
click at [194, 60] on html "Home Libreria Impostazioni Libreria Generale Preimpostazione sottotitoli Stili …" at bounding box center [388, 198] width 776 height 396
click at [644, 62] on button "Salva" at bounding box center [654, 59] width 53 height 20
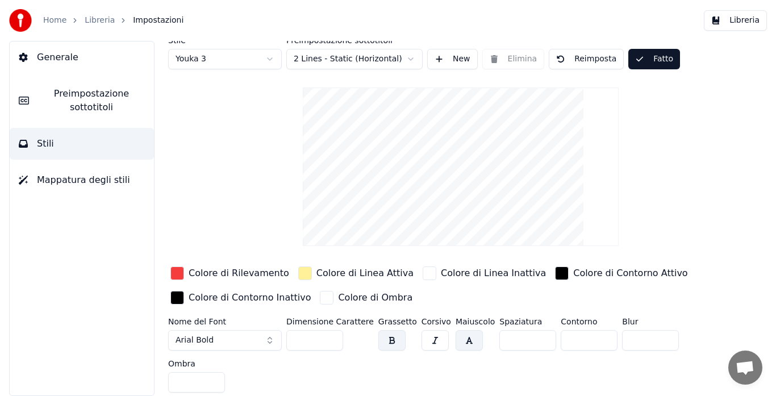
click at [731, 21] on button "Libreria" at bounding box center [735, 20] width 63 height 20
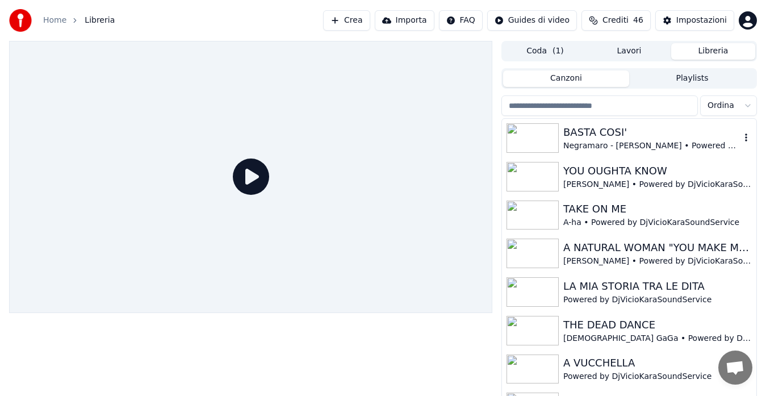
click at [595, 135] on div "BASTA COSI'" at bounding box center [652, 132] width 177 height 16
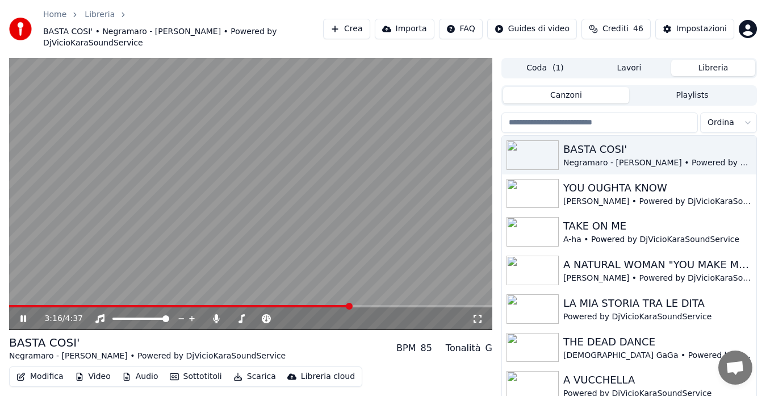
click at [352, 305] on span at bounding box center [250, 306] width 483 height 2
click at [385, 305] on span at bounding box center [250, 306] width 483 height 2
click at [449, 305] on span at bounding box center [250, 306] width 483 height 2
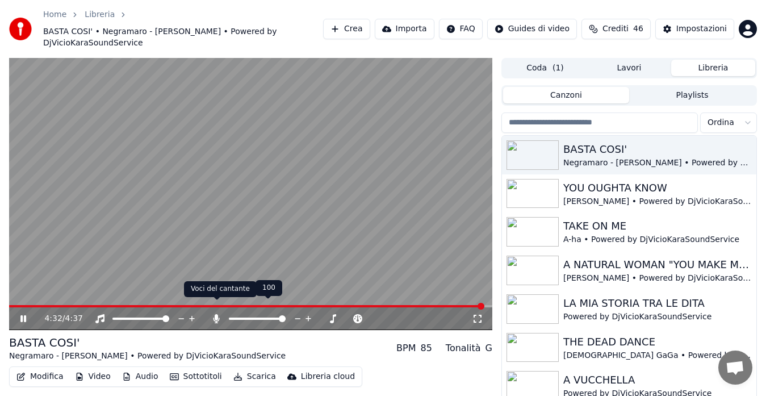
click at [215, 314] on icon at bounding box center [217, 318] width 6 height 9
click at [18, 314] on icon at bounding box center [31, 318] width 26 height 9
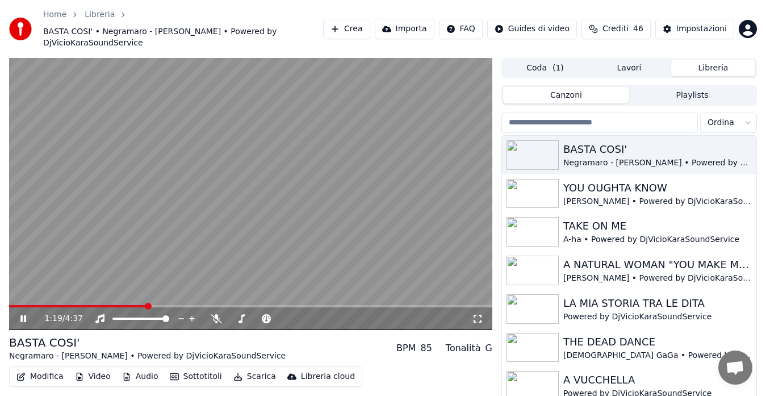
click at [147, 305] on span at bounding box center [250, 306] width 483 height 2
click at [222, 305] on span at bounding box center [250, 306] width 483 height 2
click at [322, 203] on video at bounding box center [250, 194] width 483 height 272
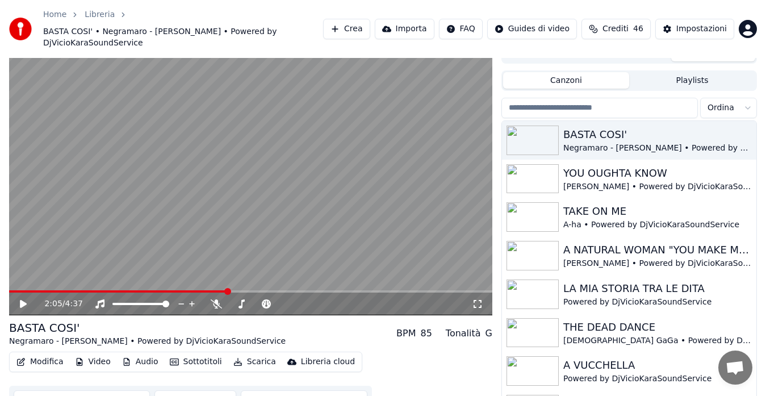
scroll to position [25, 0]
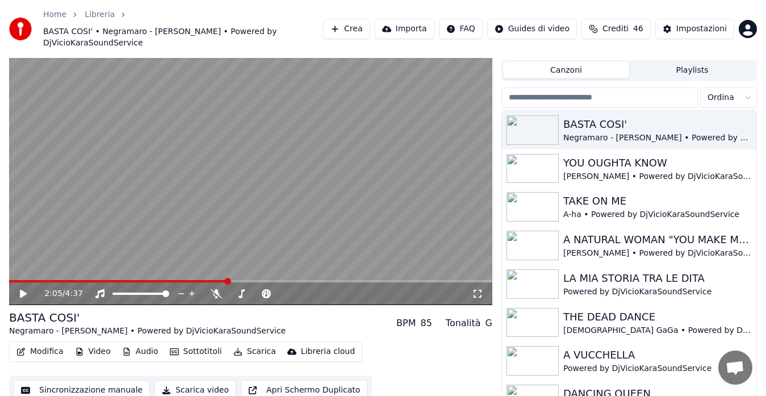
click at [110, 380] on button "Sincronizzazione manuale" at bounding box center [82, 390] width 136 height 20
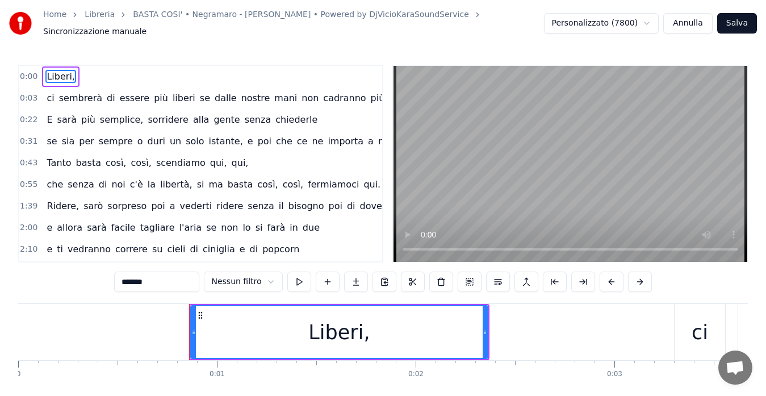
click at [375, 323] on div "Liberi," at bounding box center [339, 332] width 296 height 52
click at [360, 331] on div "Liberi," at bounding box center [338, 333] width 61 height 30
click at [371, 331] on div "Liberi," at bounding box center [339, 332] width 296 height 52
type input "**"
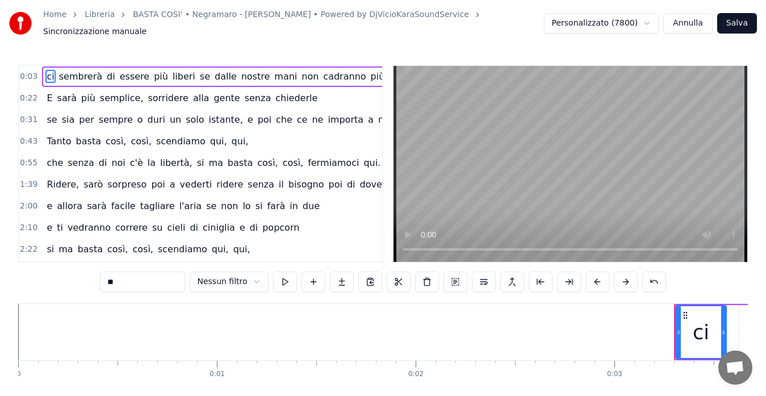
click at [695, 19] on button "Annulla" at bounding box center [687, 23] width 49 height 20
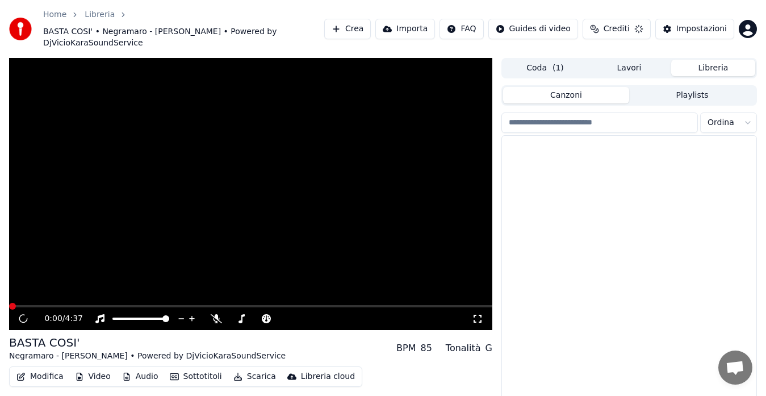
scroll to position [25, 0]
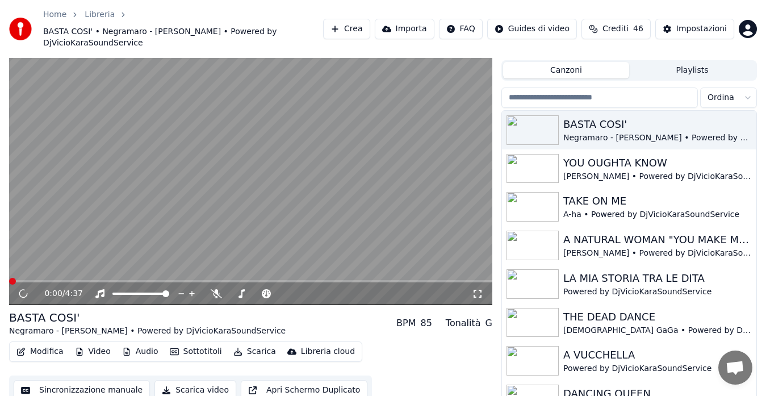
click at [44, 380] on button "Sincronizzazione manuale" at bounding box center [82, 390] width 136 height 20
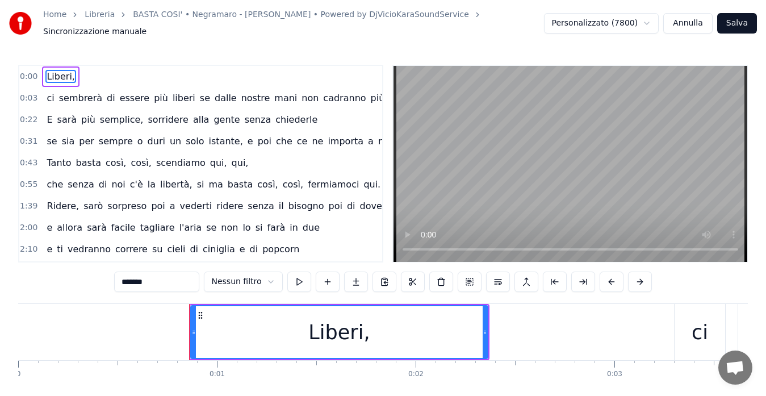
click at [318, 328] on div "Liberi," at bounding box center [338, 333] width 61 height 30
click at [164, 276] on input "*******" at bounding box center [156, 282] width 85 height 20
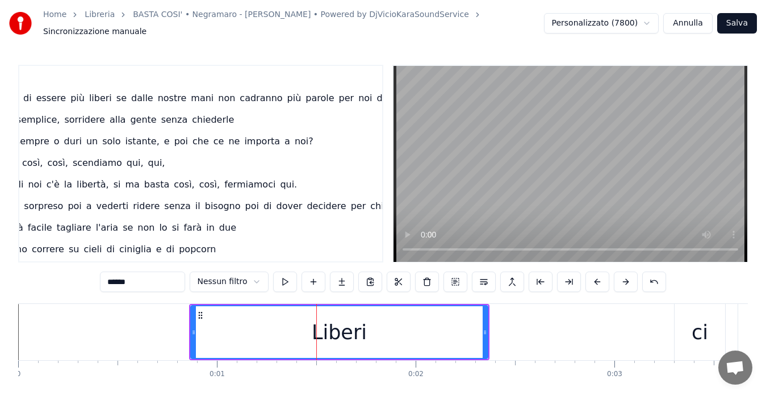
scroll to position [0, 85]
click at [375, 96] on span "due." at bounding box center [386, 97] width 22 height 13
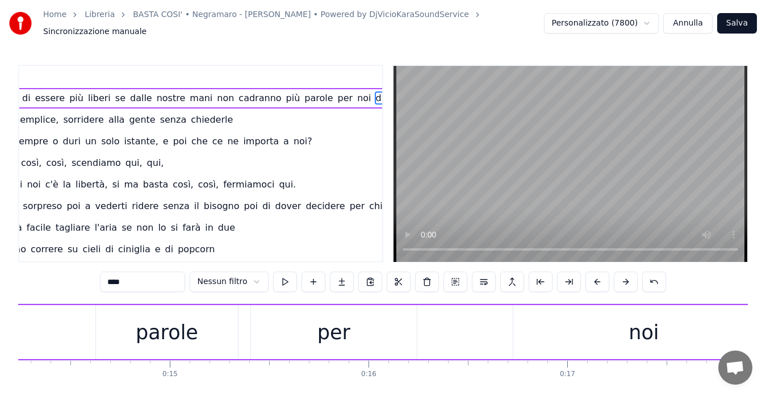
scroll to position [0, 3537]
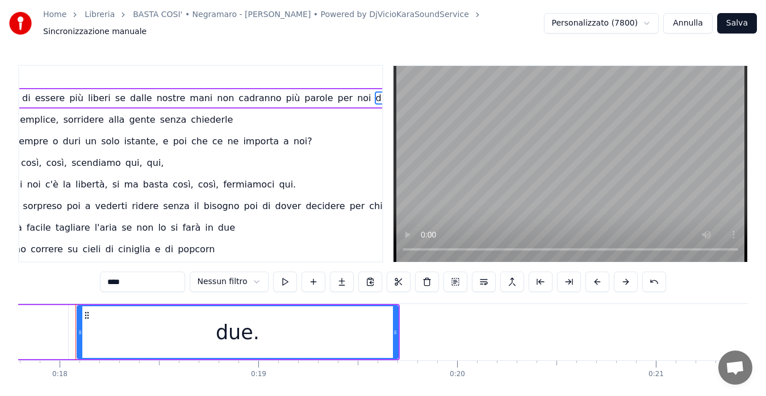
click at [144, 282] on input "****" at bounding box center [142, 282] width 85 height 20
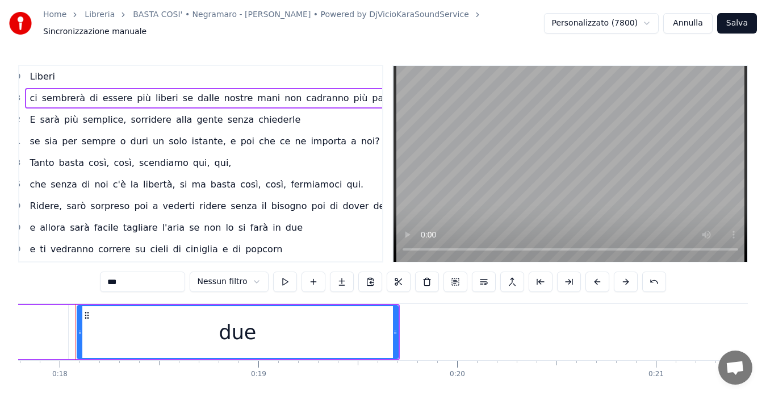
scroll to position [0, 19]
click at [358, 140] on span "noi?" at bounding box center [368, 141] width 21 height 13
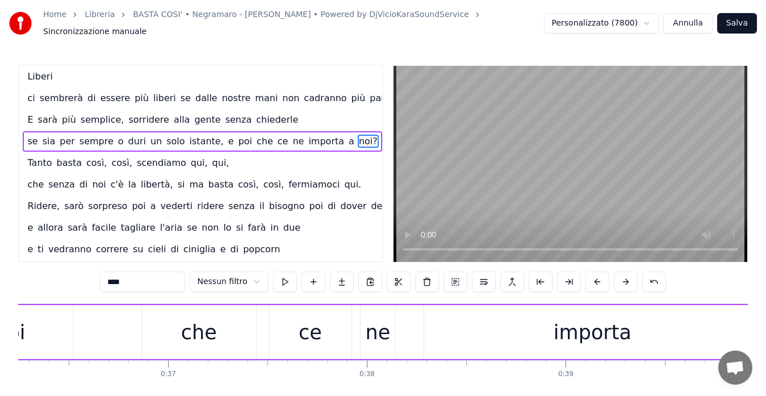
scroll to position [0, 7967]
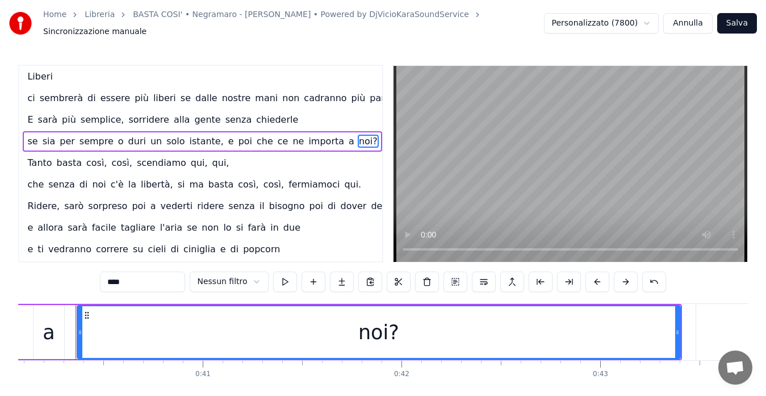
click at [141, 277] on input "****" at bounding box center [142, 282] width 85 height 20
click at [211, 159] on span "qui," at bounding box center [220, 162] width 19 height 13
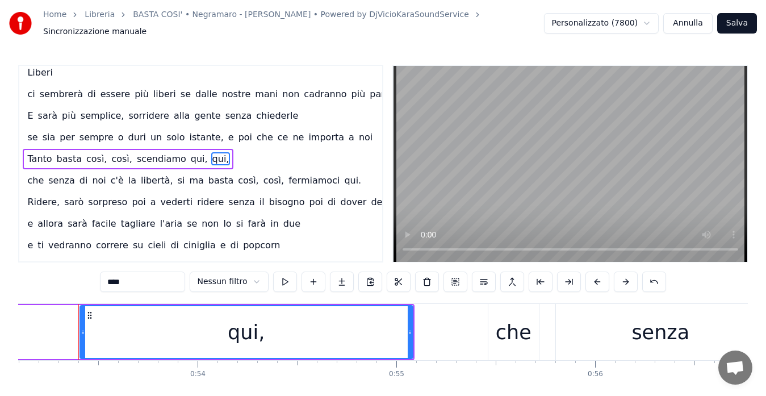
scroll to position [0, 10560]
click at [158, 278] on input "****" at bounding box center [142, 282] width 85 height 20
click at [343, 177] on span "qui." at bounding box center [352, 180] width 19 height 13
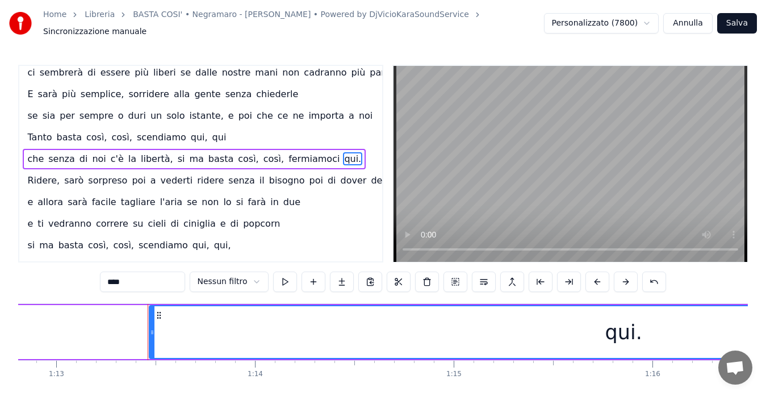
scroll to position [0, 14548]
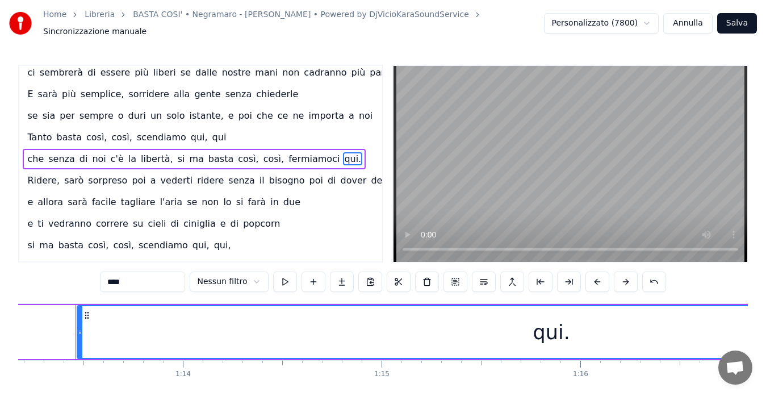
click at [132, 278] on input "****" at bounding box center [142, 282] width 85 height 20
click at [370, 175] on span "decidere" at bounding box center [390, 180] width 41 height 13
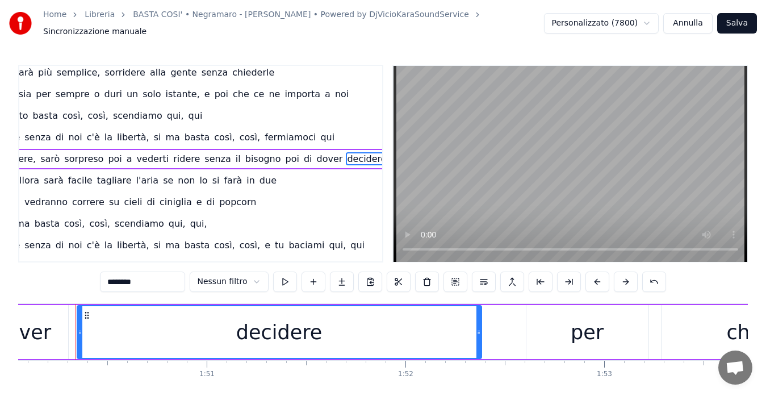
scroll to position [47, 0]
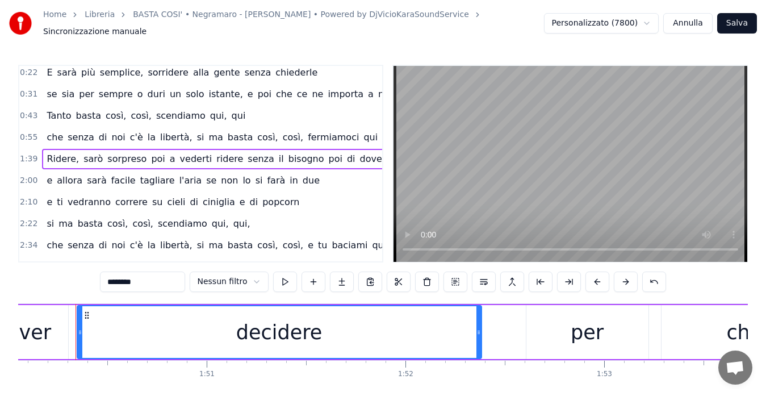
click at [232, 219] on span "qui," at bounding box center [241, 223] width 19 height 13
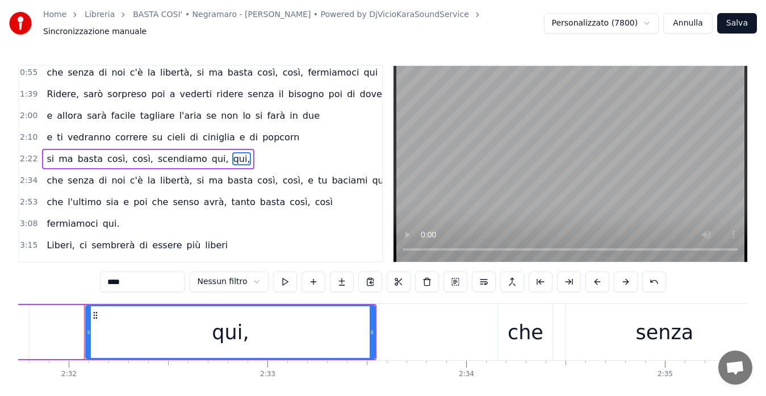
scroll to position [0, 30179]
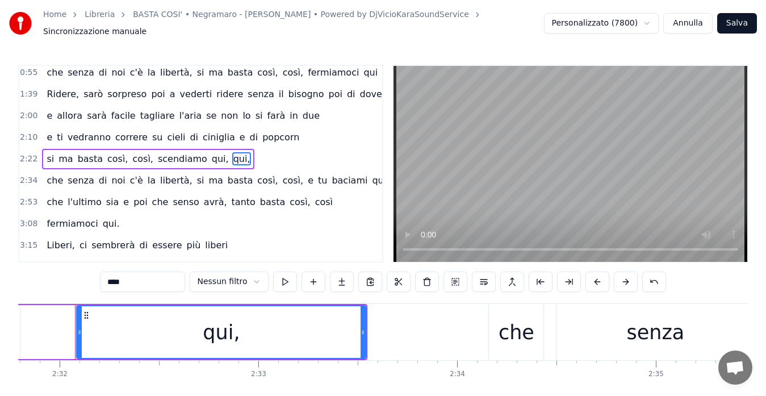
click at [136, 274] on input "****" at bounding box center [142, 282] width 85 height 20
click at [393, 175] on span "qui" at bounding box center [401, 180] width 16 height 13
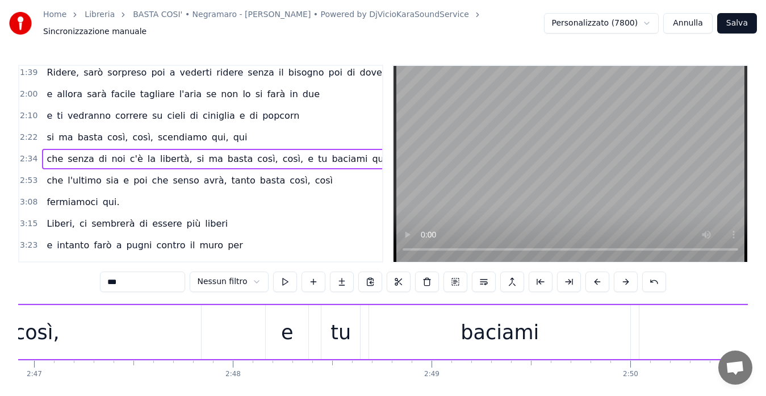
scroll to position [0, 34096]
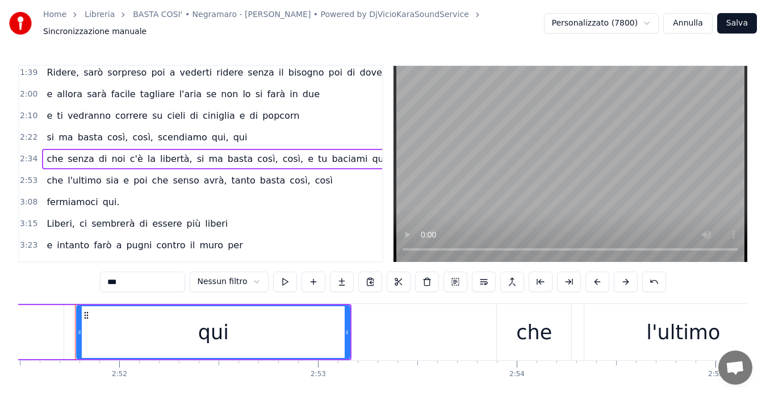
click at [102, 195] on span "qui." at bounding box center [111, 201] width 19 height 13
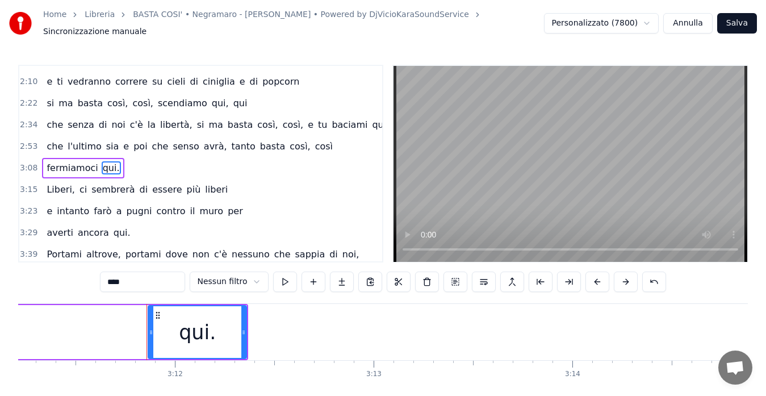
scroll to position [0, 38088]
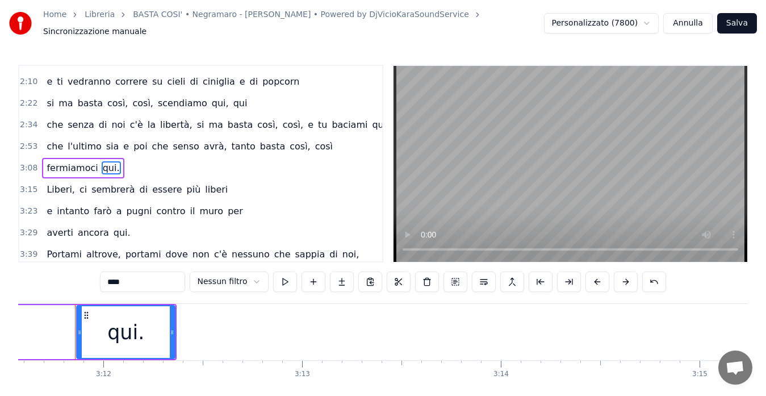
click at [135, 279] on input "****" at bounding box center [142, 282] width 85 height 20
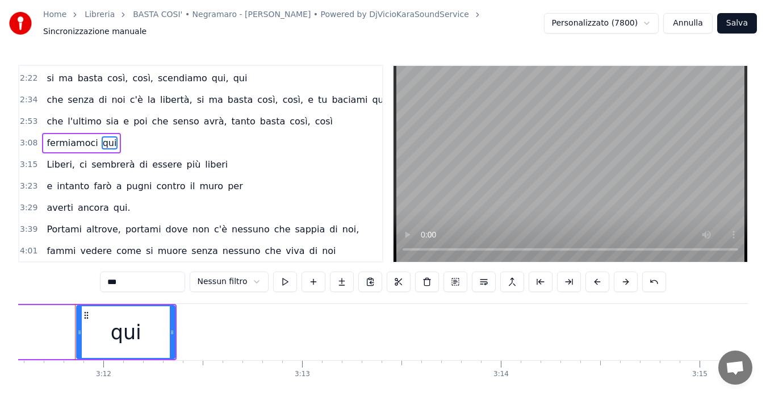
scroll to position [202, 0]
click at [112, 201] on span "qui." at bounding box center [121, 207] width 19 height 13
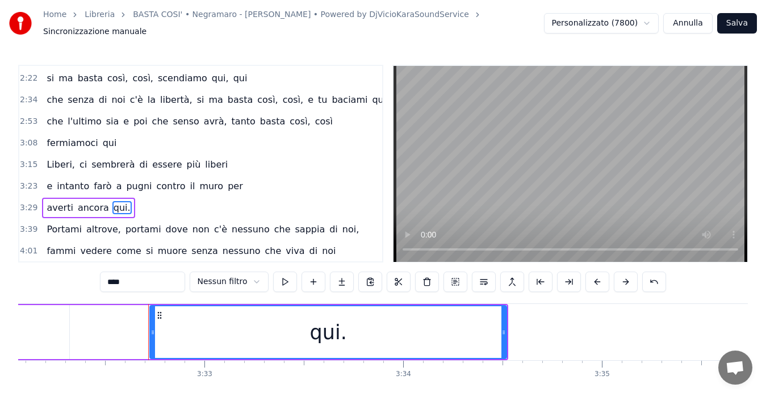
scroll to position [0, 42236]
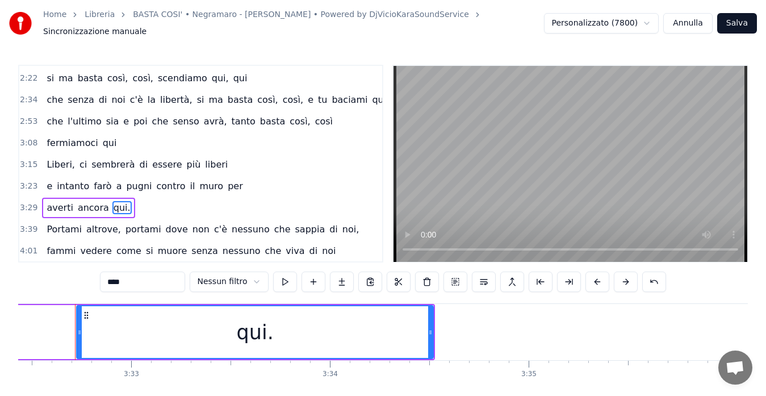
click at [135, 278] on input "****" at bounding box center [142, 282] width 85 height 20
click at [341, 223] on span "noi," at bounding box center [350, 229] width 19 height 13
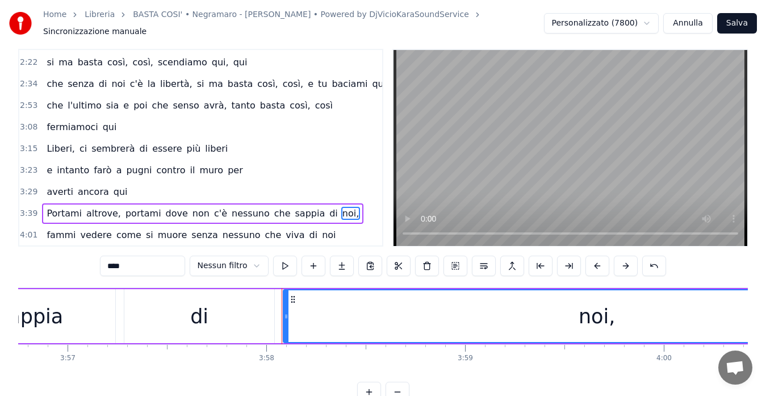
scroll to position [0, 47278]
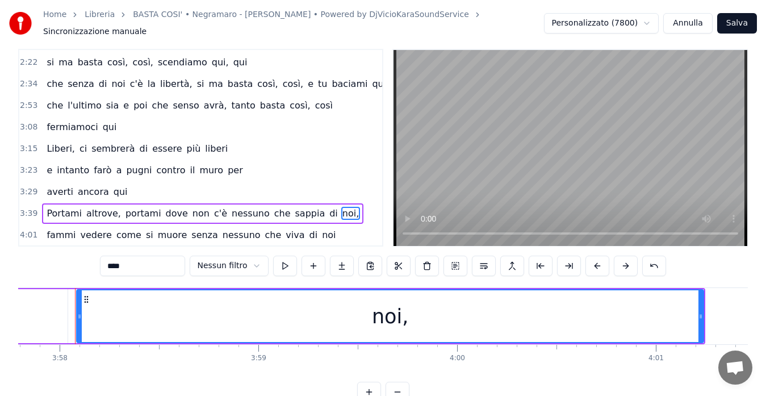
click at [148, 265] on input "****" at bounding box center [142, 266] width 85 height 20
type input "***"
click at [321, 228] on span "noi" at bounding box center [329, 234] width 16 height 13
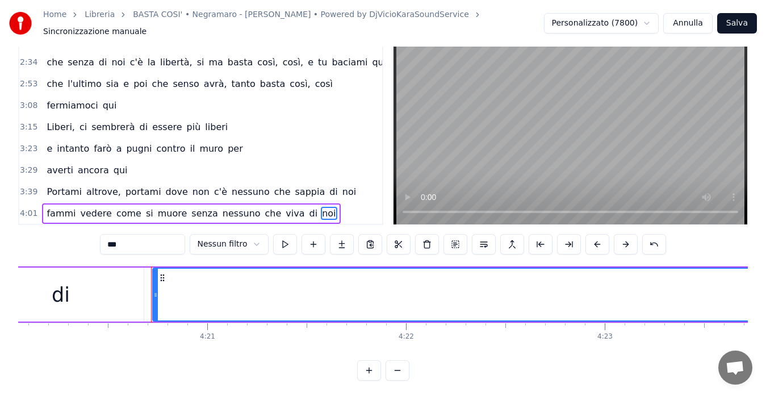
scroll to position [0, 51779]
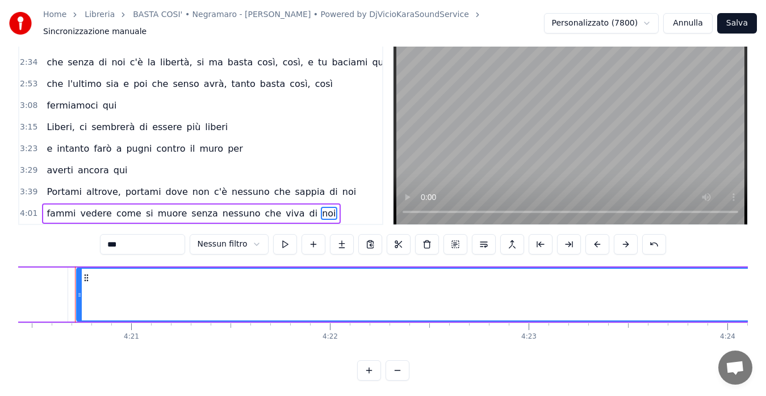
click at [736, 19] on button "Salva" at bounding box center [737, 23] width 40 height 20
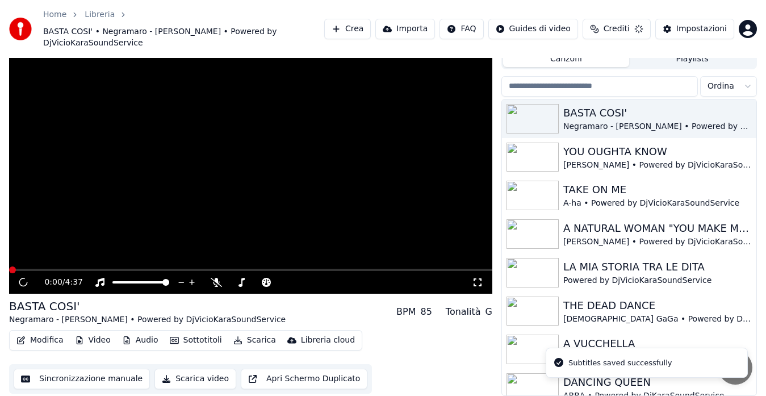
scroll to position [25, 0]
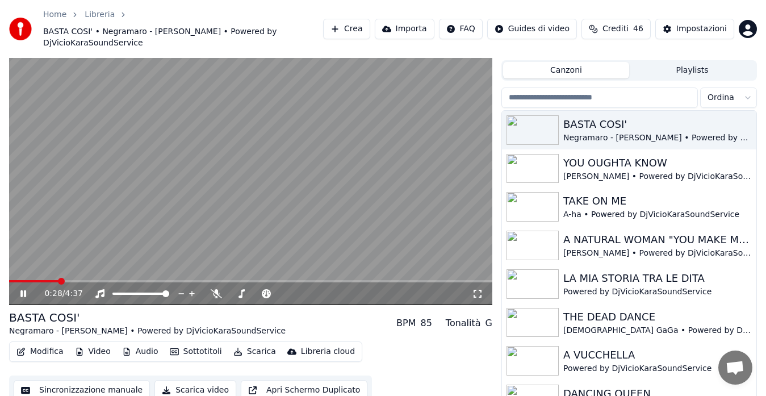
click at [114, 181] on video at bounding box center [250, 169] width 483 height 272
click at [34, 344] on button "Modifica" at bounding box center [40, 352] width 56 height 16
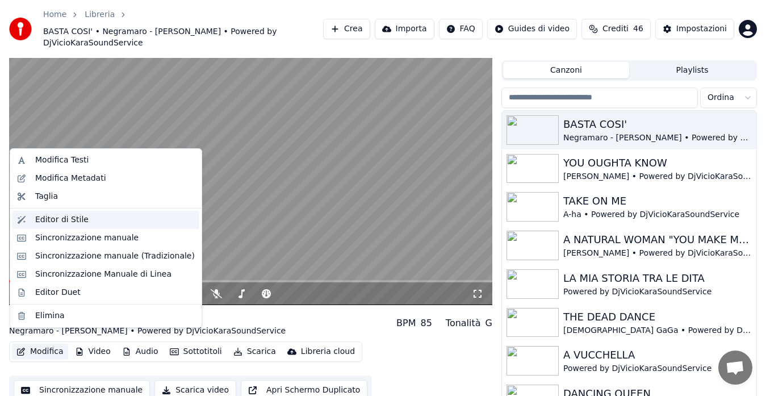
click at [72, 221] on div "Editor di Stile" at bounding box center [61, 219] width 53 height 11
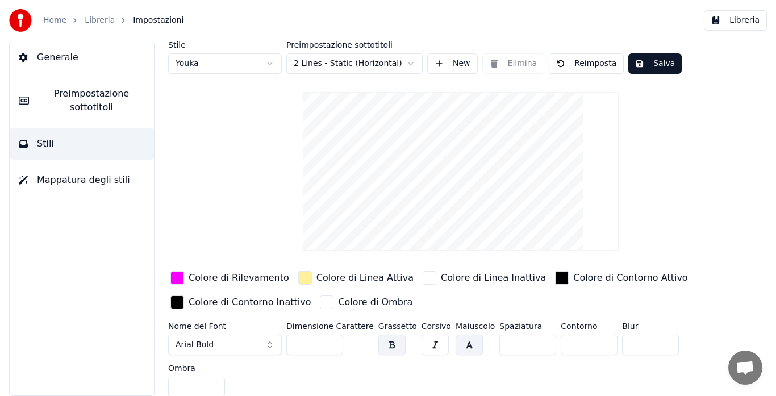
click at [68, 175] on span "Mappatura degli stili" at bounding box center [83, 180] width 93 height 14
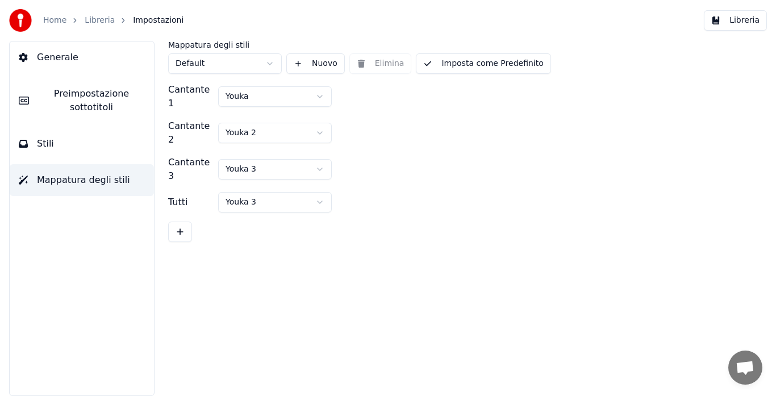
click at [251, 125] on html "Home Libreria Impostazioni Libreria Generale Preimpostazione sottotitoli Stili …" at bounding box center [388, 198] width 776 height 396
click at [102, 95] on span "Preimpostazione sottotitoli" at bounding box center [91, 100] width 107 height 27
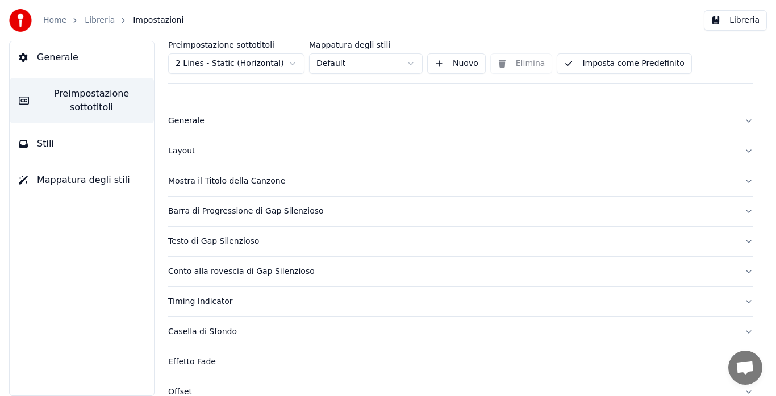
click at [181, 150] on div "Layout" at bounding box center [451, 150] width 567 height 11
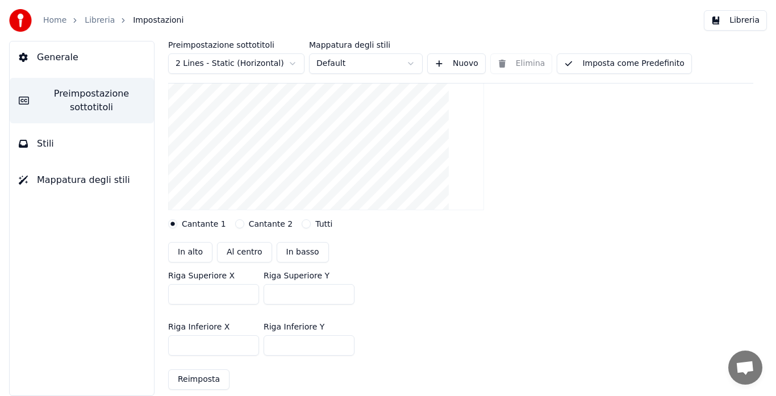
scroll to position [143, 0]
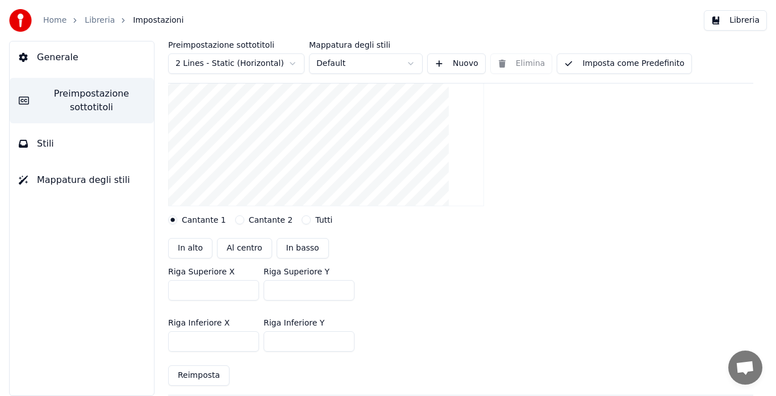
click at [235, 219] on button "Cantante 2" at bounding box center [239, 219] width 9 height 9
click at [245, 293] on input "***" at bounding box center [213, 290] width 91 height 20
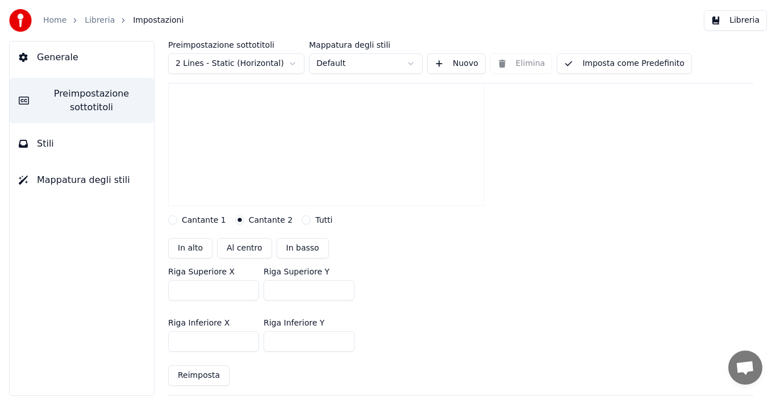
click at [245, 293] on input "***" at bounding box center [213, 290] width 91 height 20
click at [247, 289] on input "***" at bounding box center [213, 290] width 91 height 20
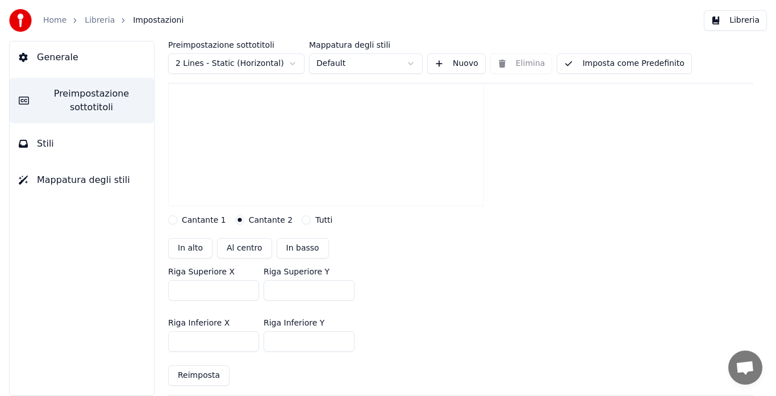
click at [247, 289] on input "***" at bounding box center [213, 290] width 91 height 20
click at [247, 289] on input "****" at bounding box center [213, 290] width 91 height 20
click at [209, 297] on input "****" at bounding box center [213, 290] width 91 height 20
click at [248, 291] on input "***" at bounding box center [213, 290] width 91 height 20
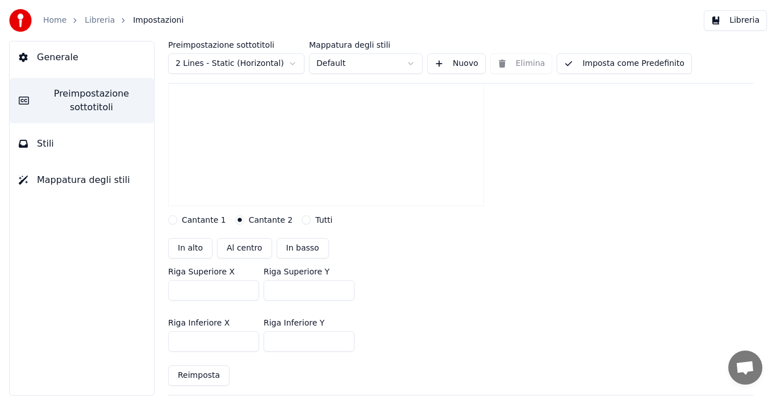
type input "***"
click at [247, 287] on input "***" at bounding box center [213, 290] width 91 height 20
click at [344, 293] on input "**" at bounding box center [309, 290] width 91 height 20
click at [344, 288] on input "***" at bounding box center [309, 290] width 91 height 20
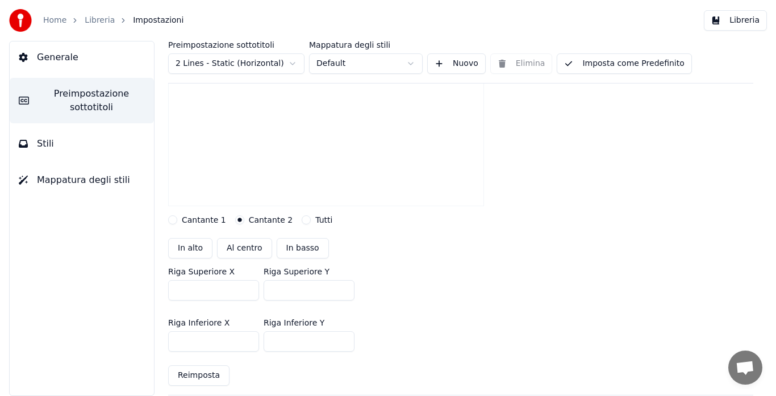
click at [344, 288] on input "***" at bounding box center [309, 290] width 91 height 20
click at [251, 248] on button "Al centro" at bounding box center [244, 248] width 55 height 20
type input "***"
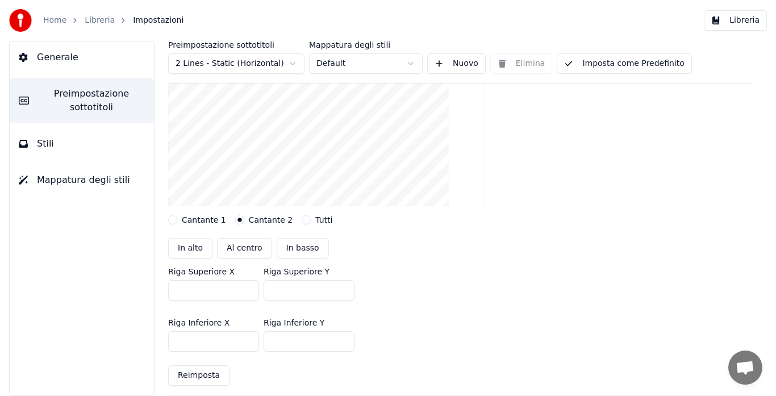
click at [745, 22] on button "Libreria" at bounding box center [735, 20] width 63 height 20
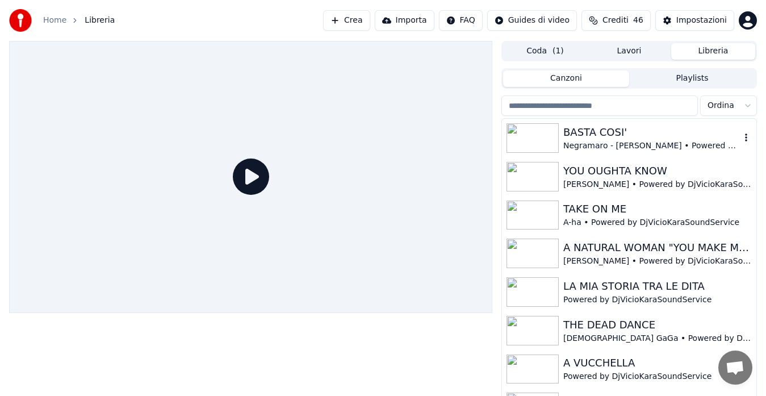
click at [625, 131] on div "BASTA COSI'" at bounding box center [652, 132] width 177 height 16
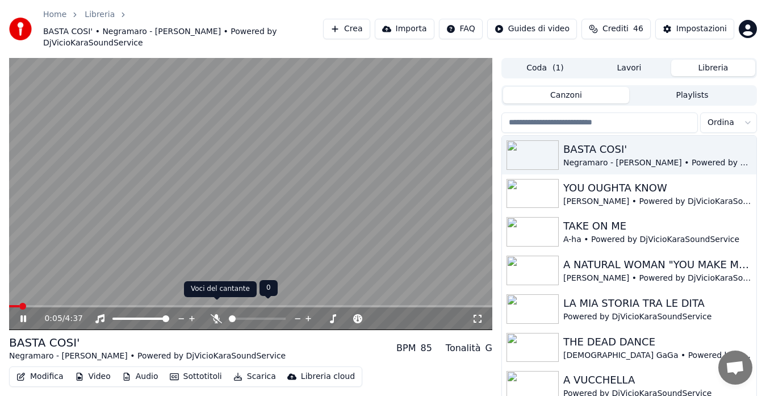
click at [220, 314] on icon at bounding box center [216, 318] width 11 height 9
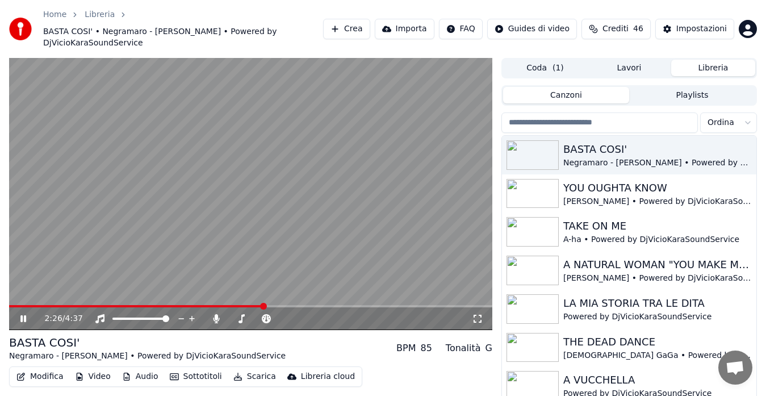
click at [264, 305] on span at bounding box center [250, 306] width 483 height 2
click at [342, 305] on span at bounding box center [250, 306] width 483 height 2
click at [401, 291] on video at bounding box center [250, 194] width 483 height 272
click at [417, 305] on span at bounding box center [250, 306] width 483 height 2
click at [450, 293] on video at bounding box center [250, 194] width 483 height 272
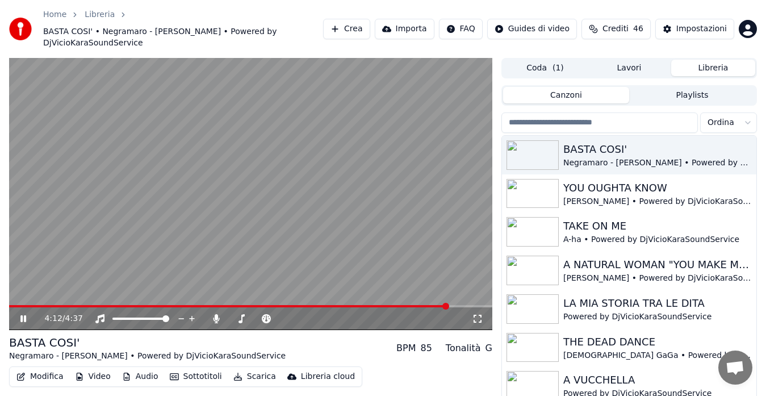
click at [449, 305] on span at bounding box center [250, 306] width 483 height 2
click at [477, 305] on span at bounding box center [250, 306] width 483 height 2
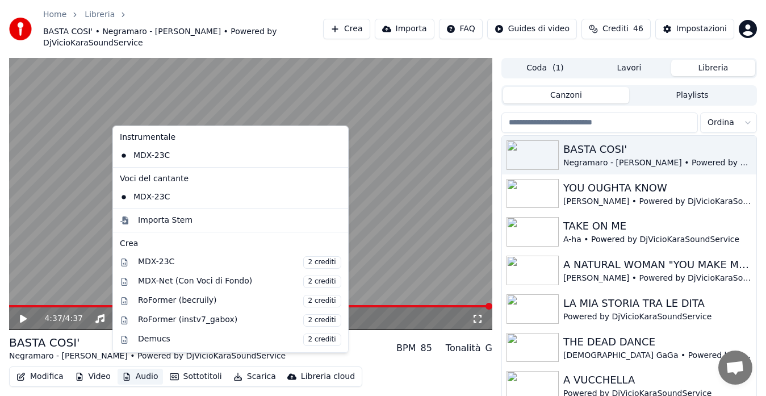
click at [130, 369] on button "Audio" at bounding box center [140, 377] width 45 height 16
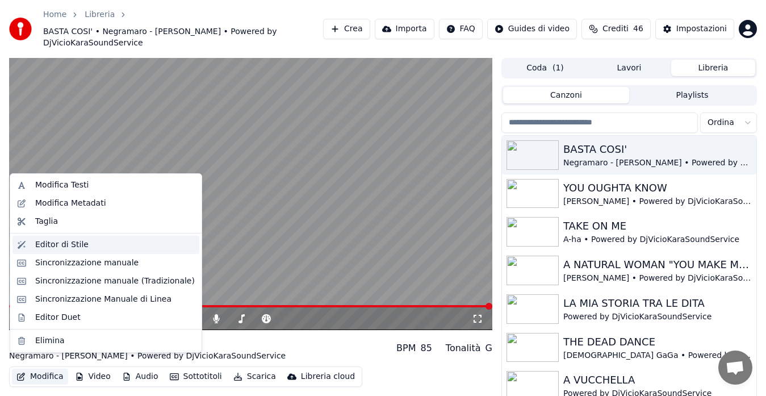
click at [59, 242] on div "Editor di Stile" at bounding box center [61, 244] width 53 height 11
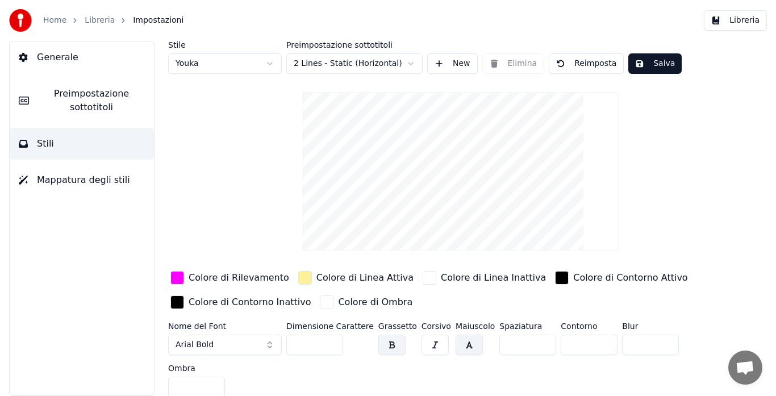
click at [53, 107] on span "Preimpostazione sottotitoli" at bounding box center [91, 100] width 107 height 27
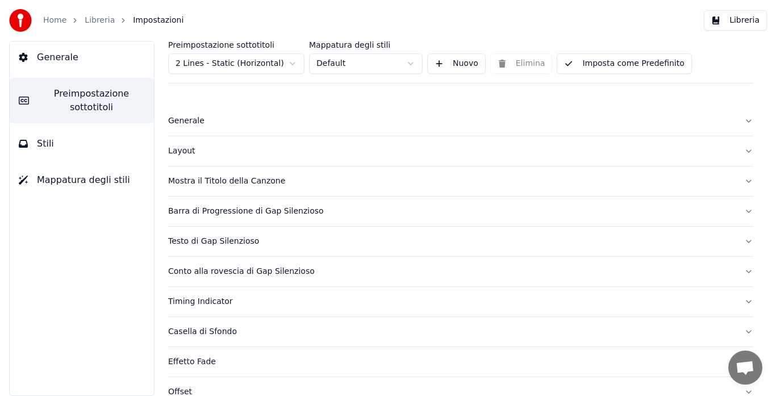
click at [637, 355] on button "Effetto Fade" at bounding box center [460, 362] width 585 height 30
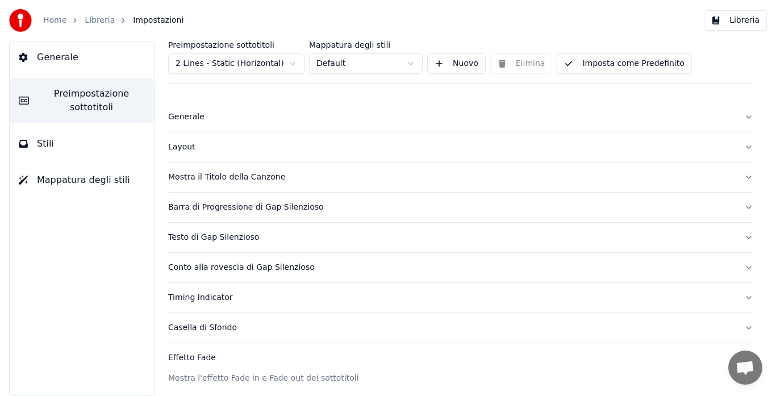
scroll to position [5, 0]
click at [232, 241] on div "Testo di Gap Silenzioso" at bounding box center [451, 236] width 567 height 11
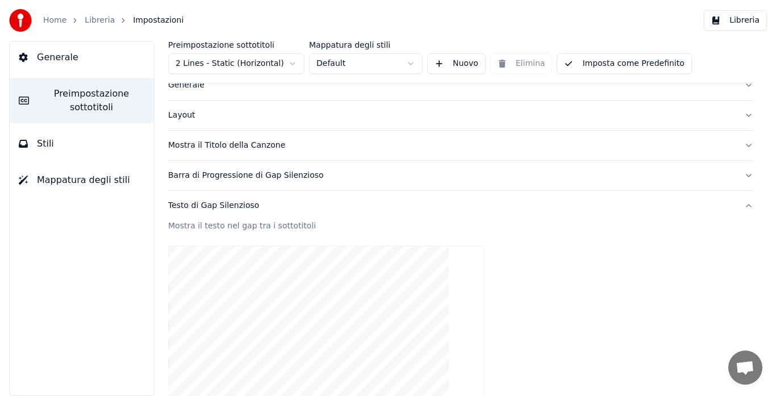
scroll to position [23, 0]
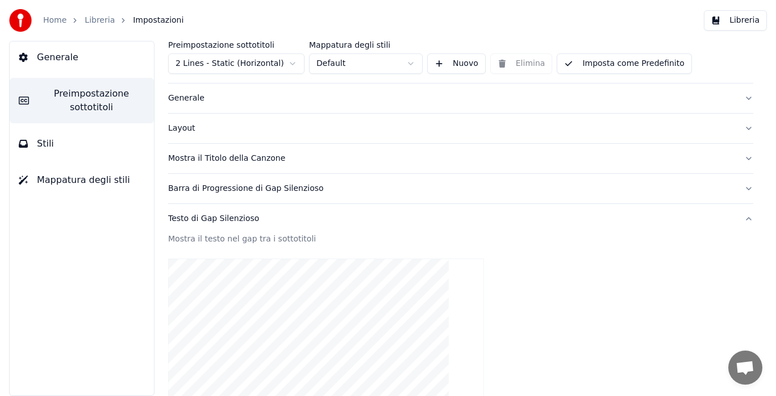
click at [266, 190] on div "Barra di Progressione di Gap Silenzioso" at bounding box center [451, 188] width 567 height 11
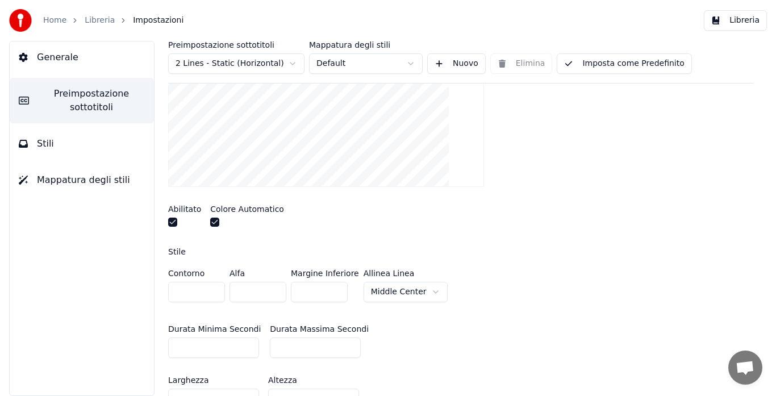
scroll to position [272, 0]
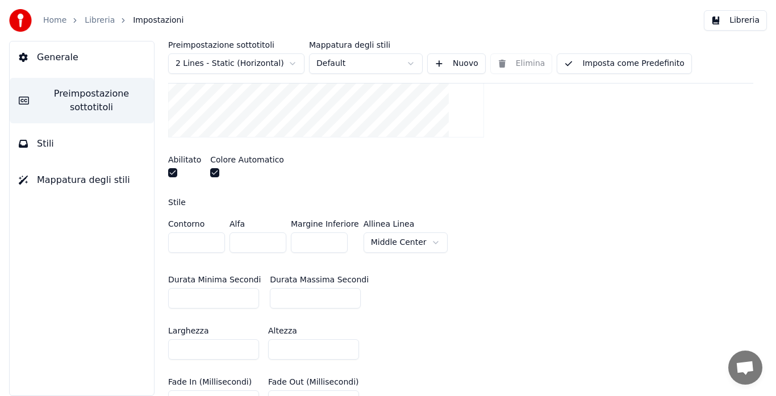
type input "*"
click at [246, 299] on input "*" at bounding box center [213, 298] width 91 height 20
click at [596, 68] on button "Imposta come Predefinito" at bounding box center [624, 63] width 135 height 20
click at [738, 19] on button "Libreria" at bounding box center [735, 20] width 63 height 20
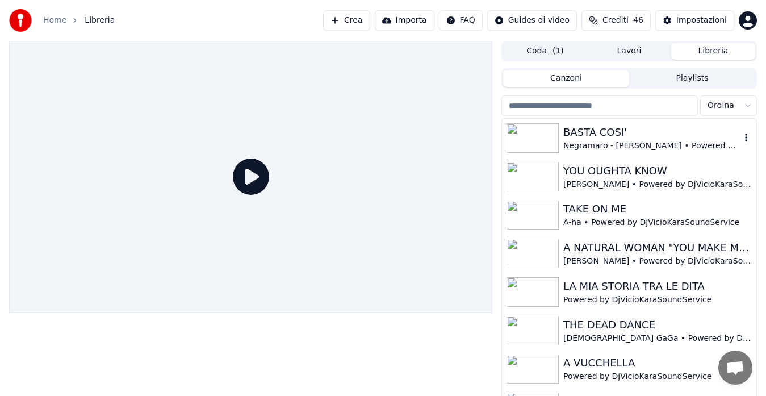
click at [606, 141] on div "Negramaro - [PERSON_NAME] • Powered by DjVicioKaraSoundService" at bounding box center [652, 145] width 177 height 11
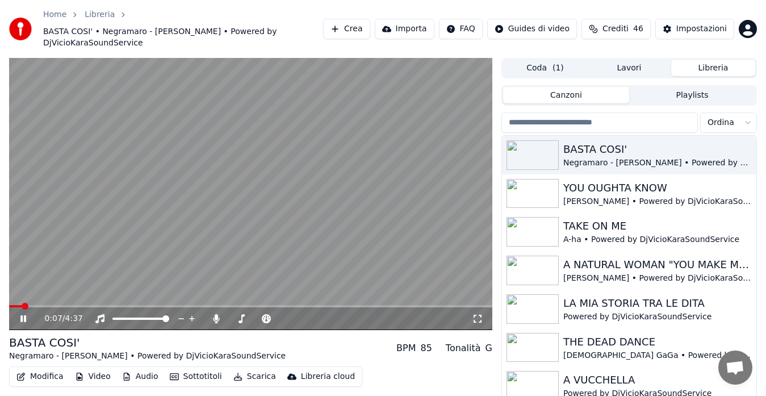
click at [35, 305] on span at bounding box center [250, 306] width 483 height 2
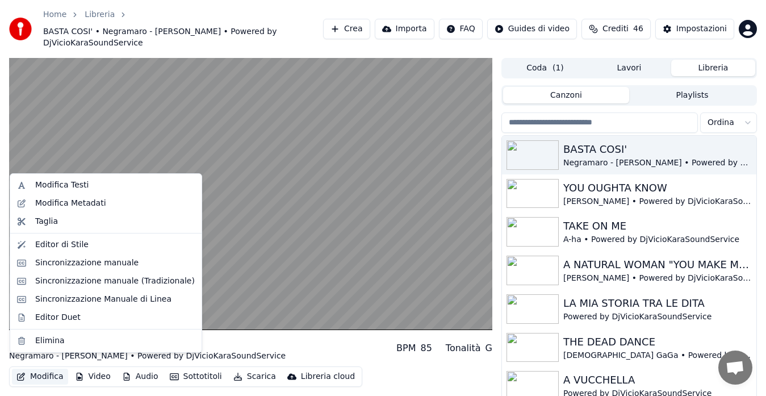
click at [58, 369] on button "Modifica" at bounding box center [40, 377] width 56 height 16
click at [58, 248] on div "Editor di Stile" at bounding box center [61, 244] width 53 height 11
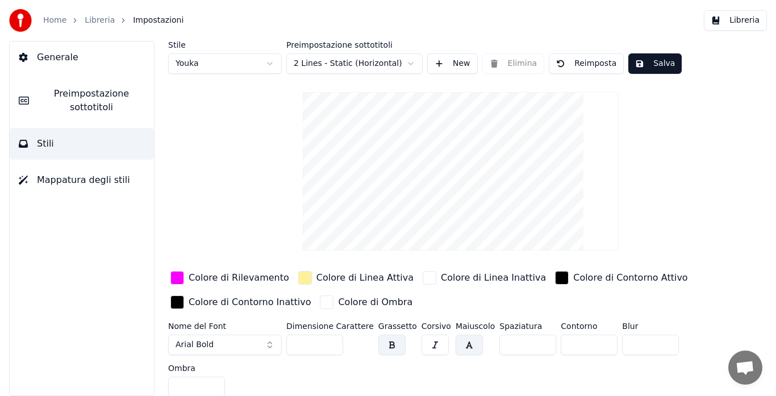
click at [68, 105] on span "Preimpostazione sottotitoli" at bounding box center [91, 100] width 107 height 27
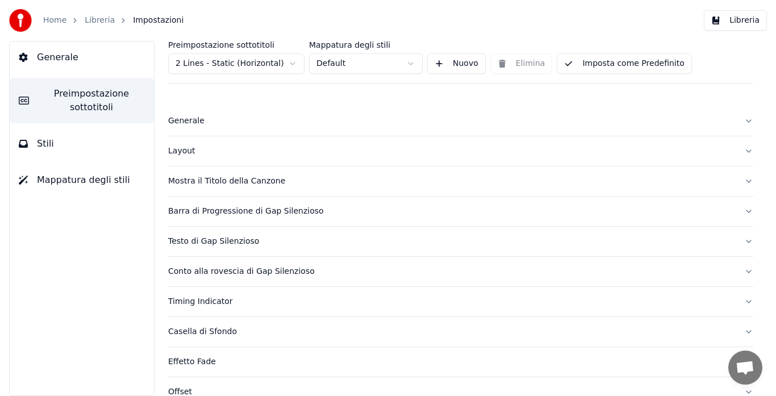
click at [195, 181] on div "Mostra il Titolo della Canzone" at bounding box center [451, 181] width 567 height 11
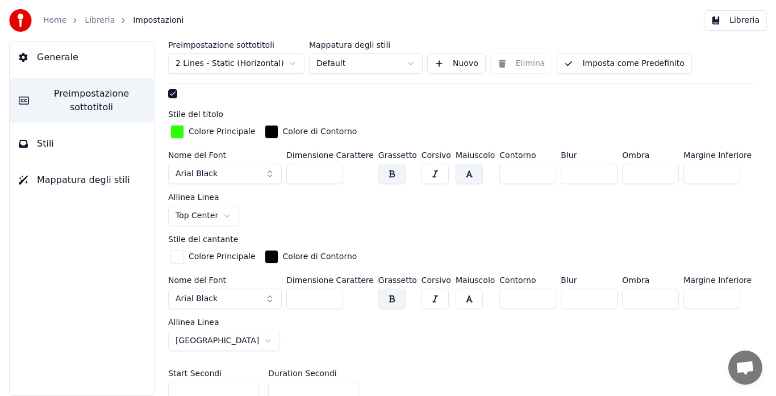
scroll to position [328, 0]
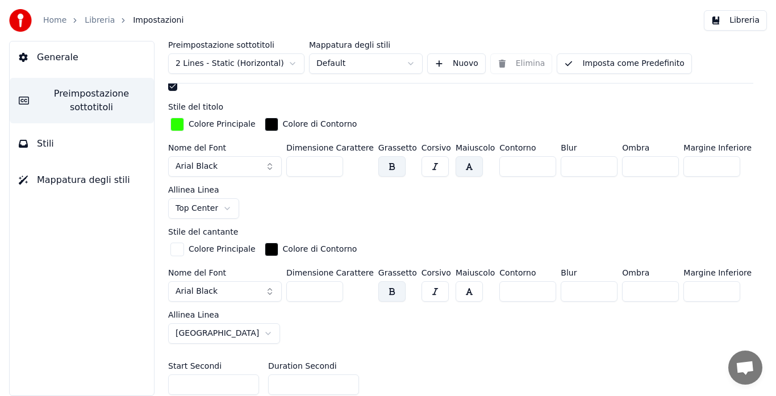
click at [180, 246] on div "button" at bounding box center [177, 250] width 14 height 14
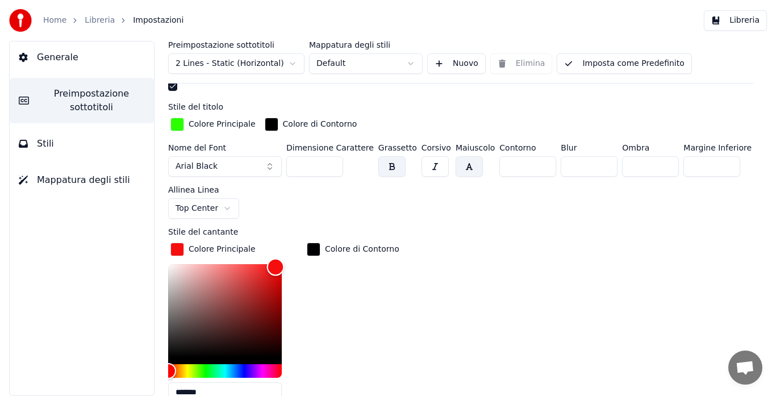
click at [276, 265] on div "Color" at bounding box center [225, 310] width 114 height 93
type input "*******"
drag, startPoint x: 276, startPoint y: 265, endPoint x: 297, endPoint y: 244, distance: 29.7
click at [297, 244] on div "Colore Principale *******" at bounding box center [234, 326] width 132 height 172
click at [653, 66] on button "Imposta come Predefinito" at bounding box center [624, 63] width 135 height 20
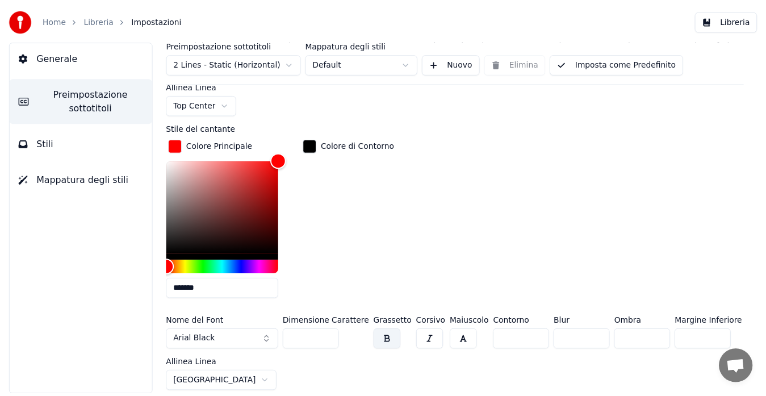
scroll to position [434, 0]
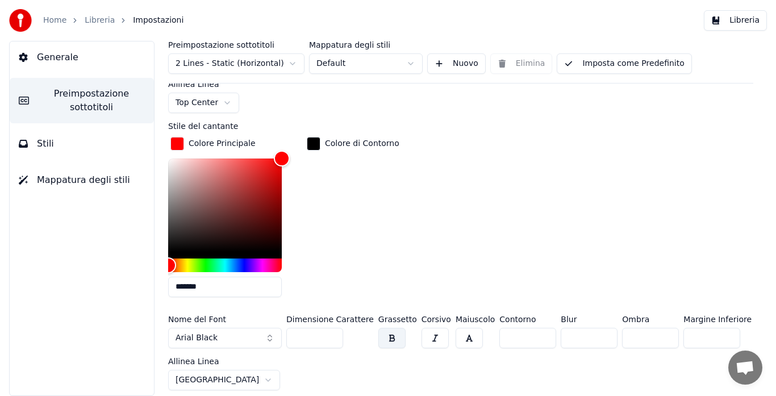
click at [332, 340] on input "***" at bounding box center [314, 338] width 57 height 20
click at [332, 341] on input "***" at bounding box center [314, 338] width 57 height 20
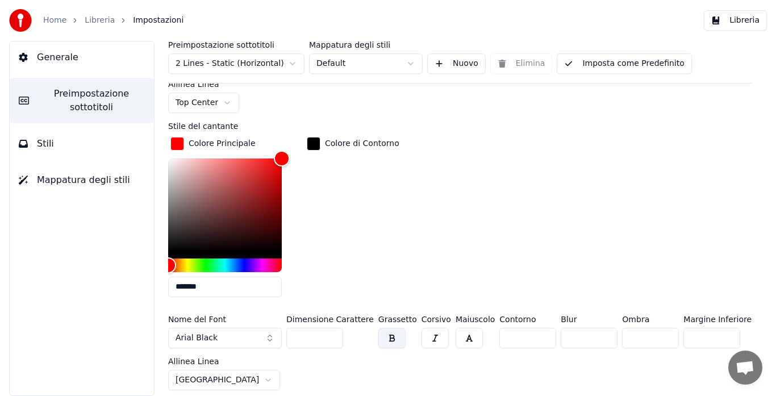
click at [332, 341] on input "***" at bounding box center [314, 338] width 57 height 20
type input "***"
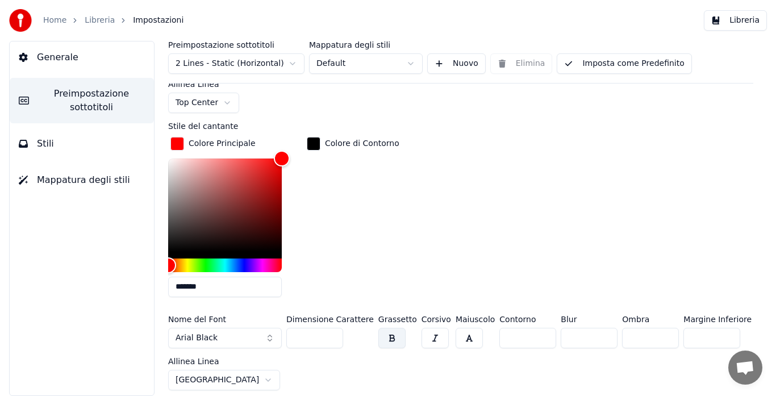
click at [332, 341] on input "***" at bounding box center [314, 338] width 57 height 20
click at [611, 68] on button "Imposta come Predefinito" at bounding box center [624, 63] width 135 height 20
click at [715, 19] on button "Libreria" at bounding box center [735, 20] width 63 height 20
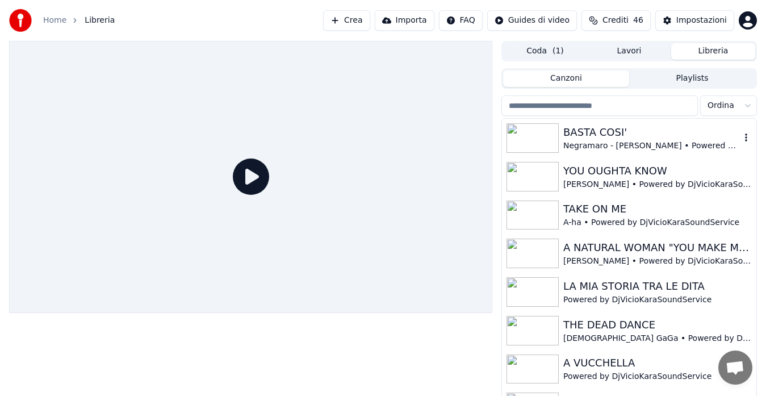
click at [583, 143] on div "Negramaro - [PERSON_NAME] • Powered by DjVicioKaraSoundService" at bounding box center [652, 145] width 177 height 11
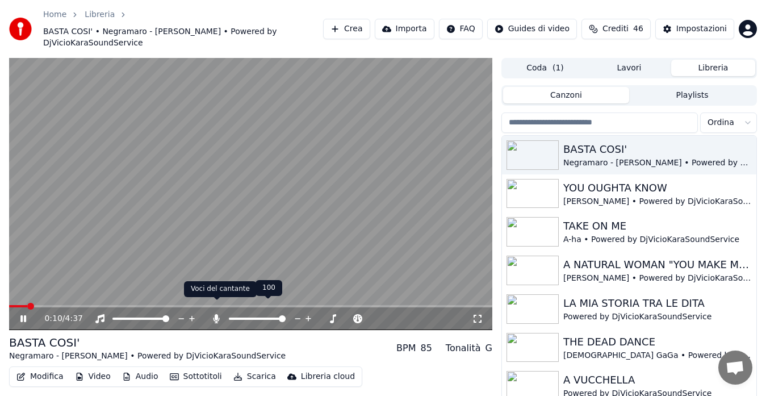
click at [213, 314] on icon at bounding box center [216, 318] width 11 height 9
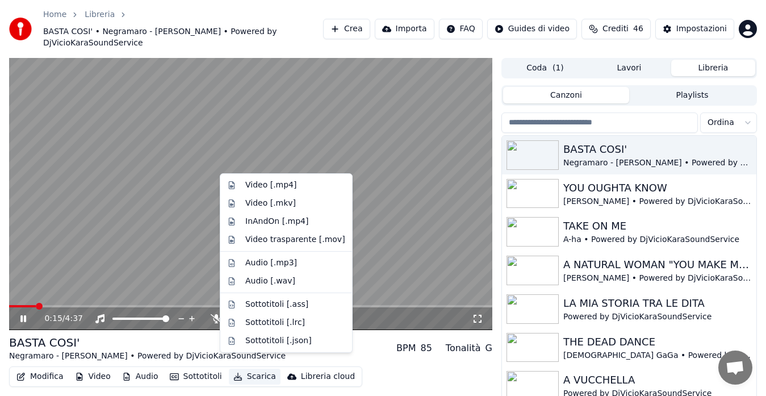
click at [248, 369] on button "Scarica" at bounding box center [255, 377] width 52 height 16
click at [292, 186] on div "Video [.mp4]" at bounding box center [295, 185] width 100 height 11
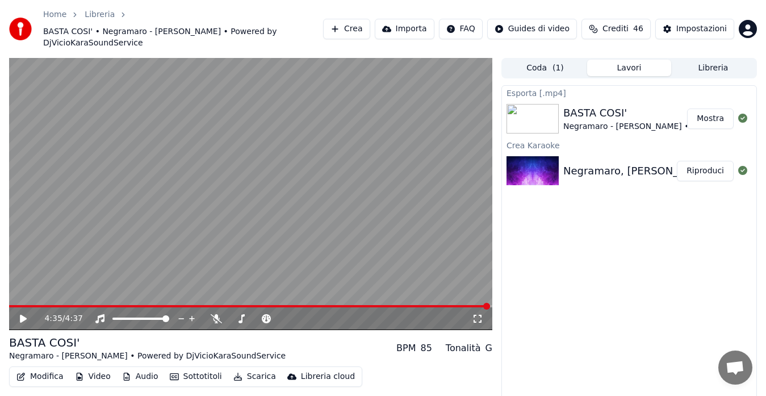
click at [713, 108] on button "Mostra" at bounding box center [710, 118] width 47 height 20
